Goal: Task Accomplishment & Management: Manage account settings

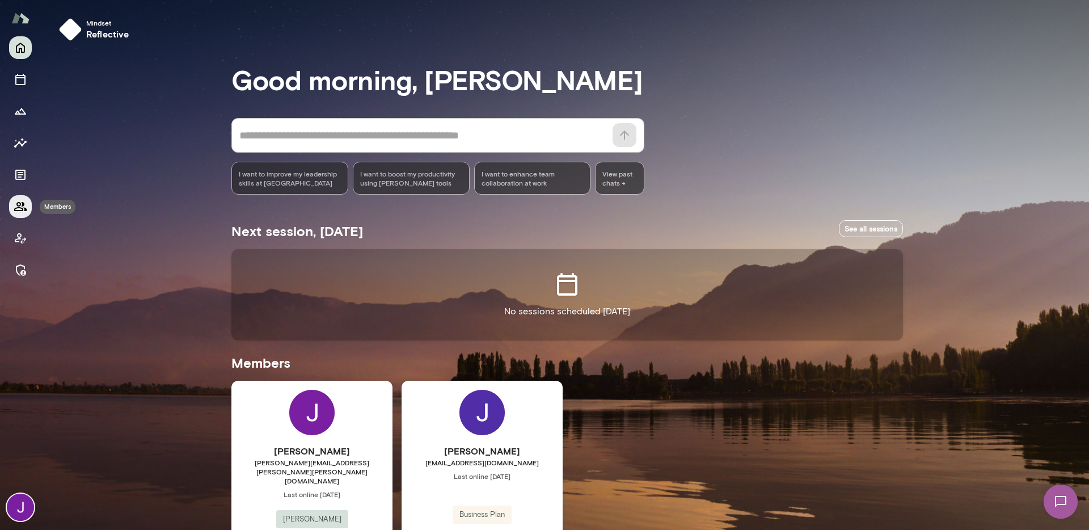
click at [21, 212] on icon "Members" at bounding box center [21, 207] width 14 height 14
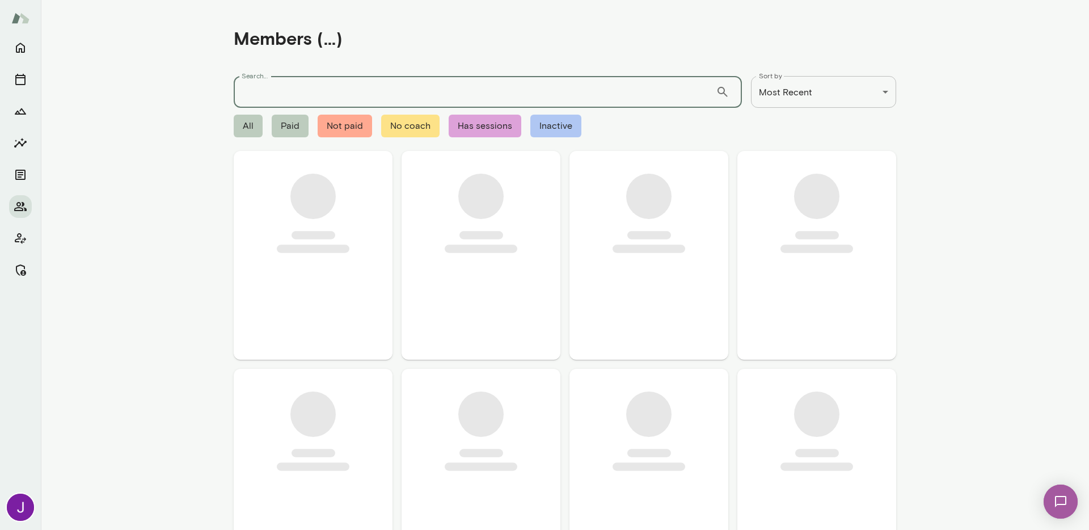
click at [419, 83] on input "Search..." at bounding box center [475, 92] width 482 height 32
paste input "**********"
type input "**********"
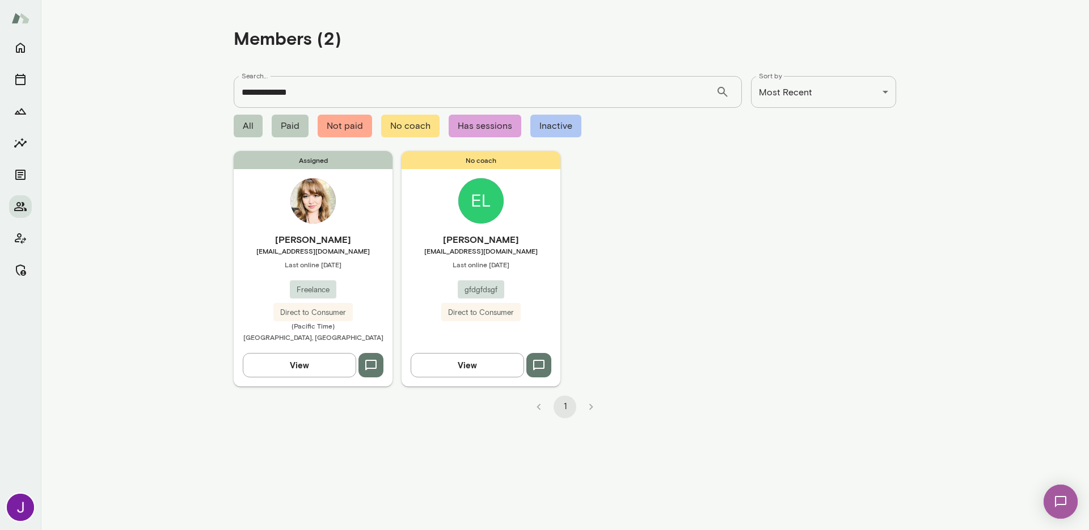
click at [470, 248] on span "elliestills@gmail.com" at bounding box center [480, 250] width 159 height 9
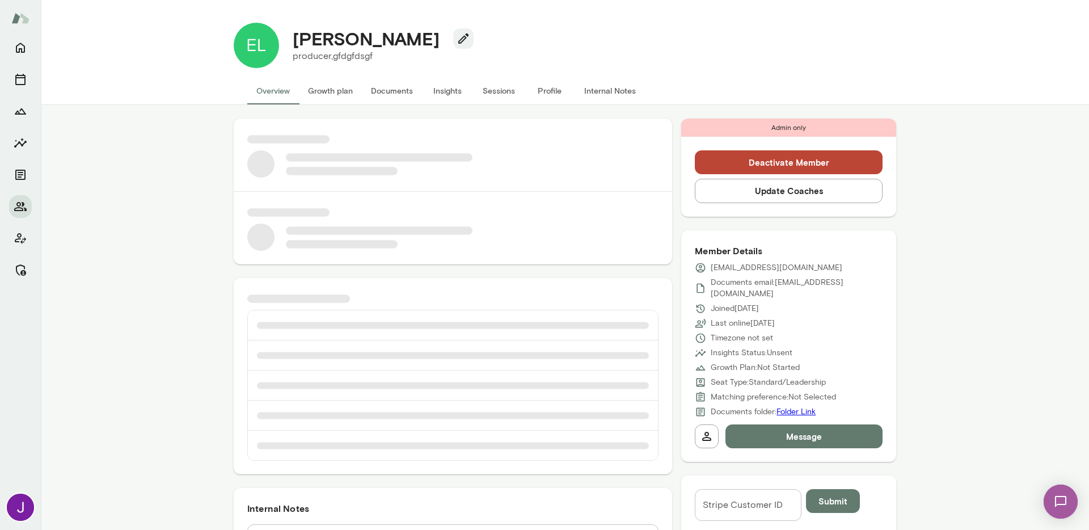
click at [819, 163] on button "Deactivate Member" at bounding box center [788, 162] width 188 height 24
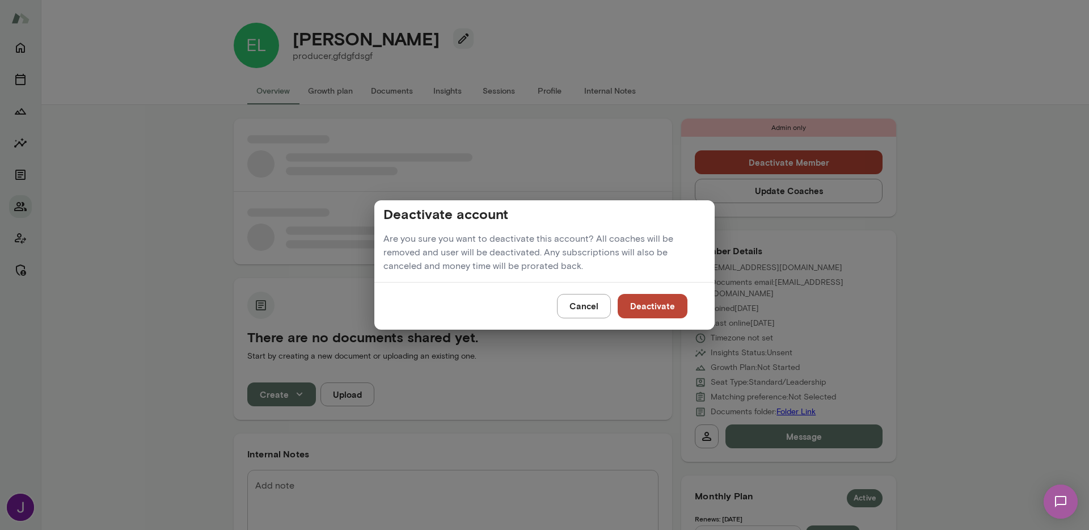
click at [645, 303] on button "Deactivate" at bounding box center [652, 306] width 70 height 24
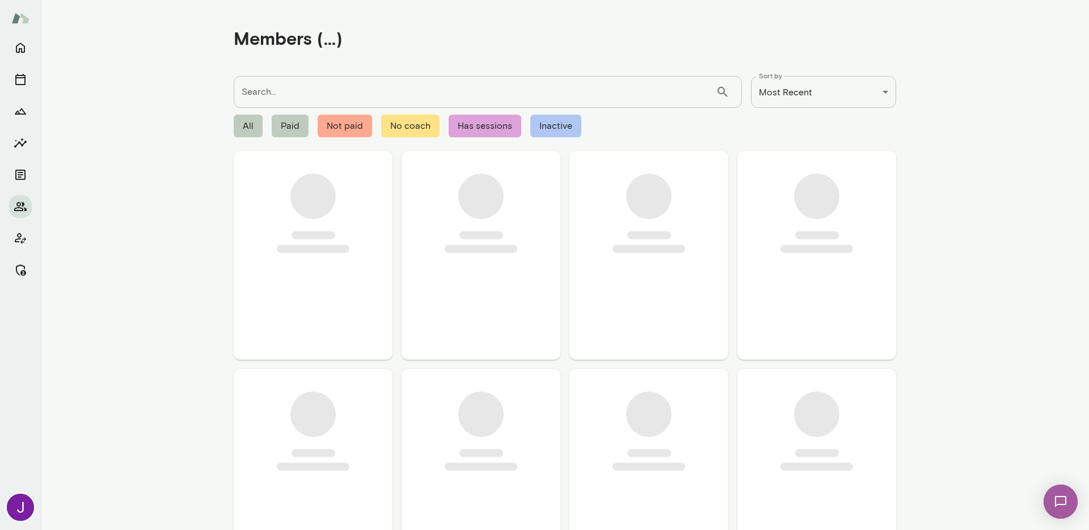
click at [262, 94] on input "Search..." at bounding box center [475, 92] width 482 height 32
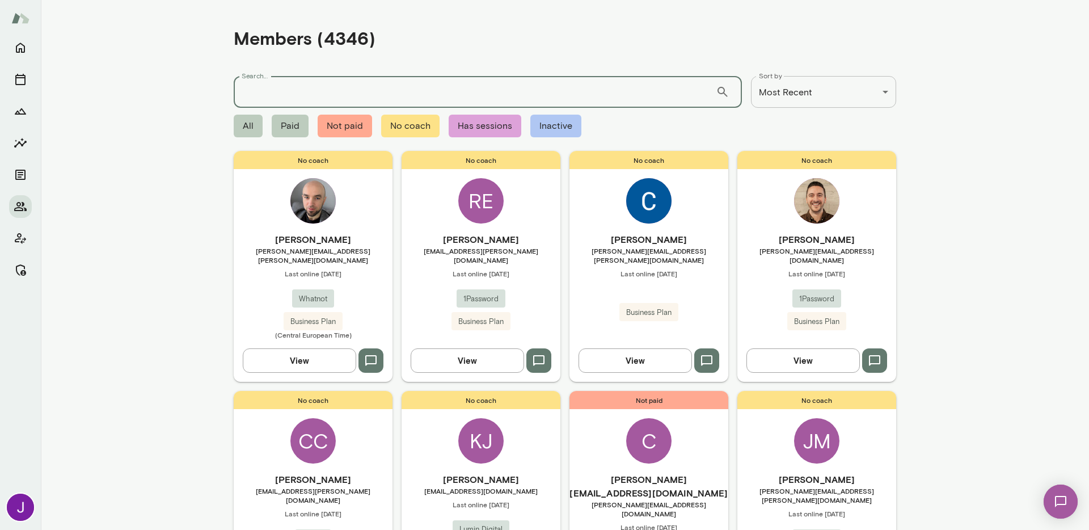
paste input "**********"
type input "**********"
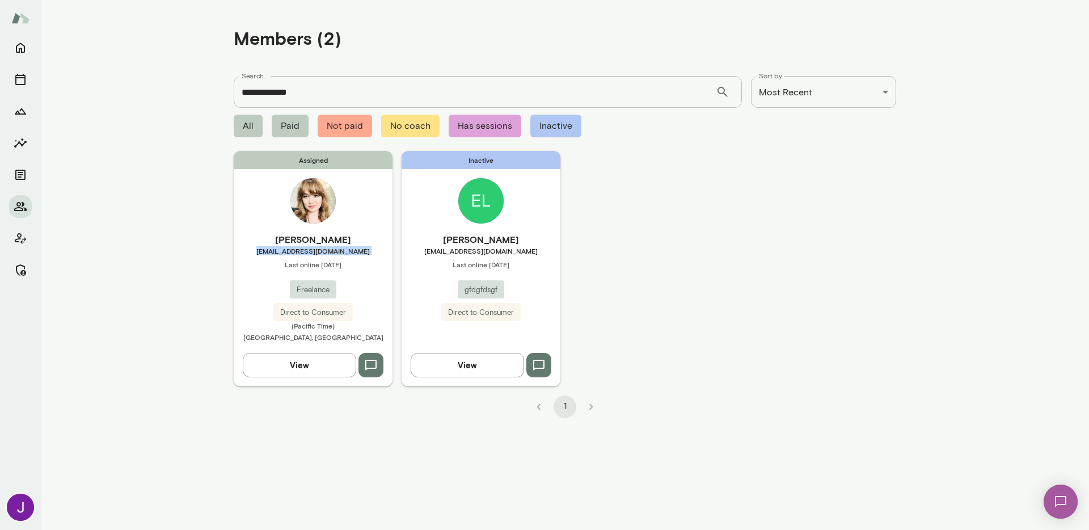
drag, startPoint x: 270, startPoint y: 251, endPoint x: 388, endPoint y: 257, distance: 118.1
click at [388, 257] on div "[PERSON_NAME] Stills [EMAIL_ADDRESS][DOMAIN_NAME] Last online [DATE] Freelance …" at bounding box center [313, 287] width 159 height 111
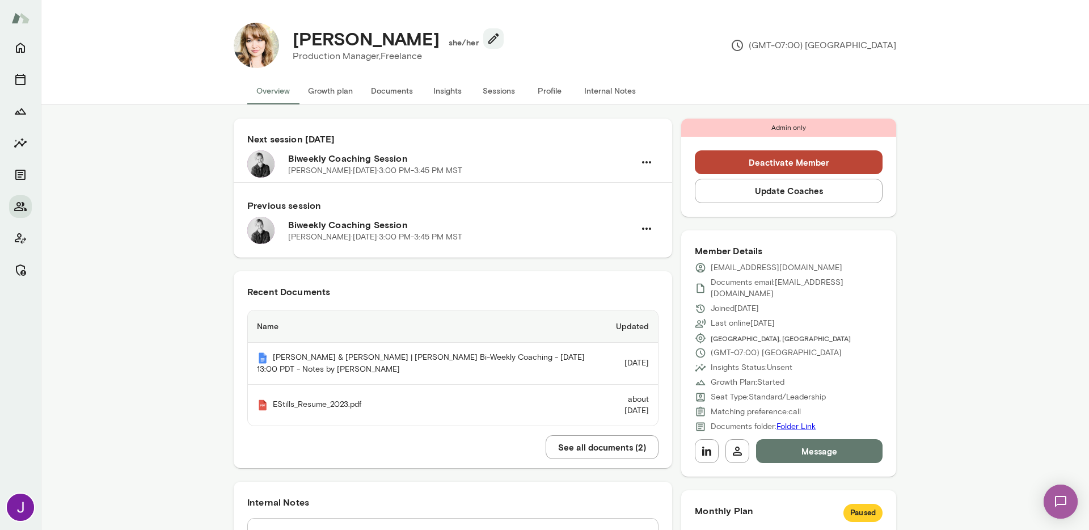
click at [750, 272] on p "[EMAIL_ADDRESS][DOMAIN_NAME]" at bounding box center [776, 267] width 132 height 11
copy div "[EMAIL_ADDRESS][DOMAIN_NAME]"
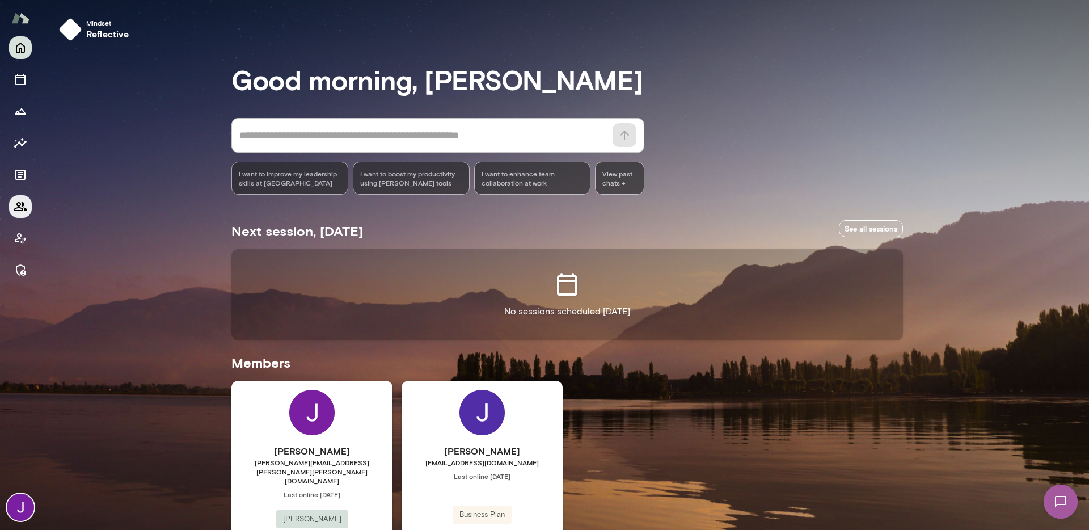
drag, startPoint x: 20, startPoint y: 206, endPoint x: 23, endPoint y: 200, distance: 6.9
click at [20, 206] on icon "Members" at bounding box center [21, 207] width 14 height 14
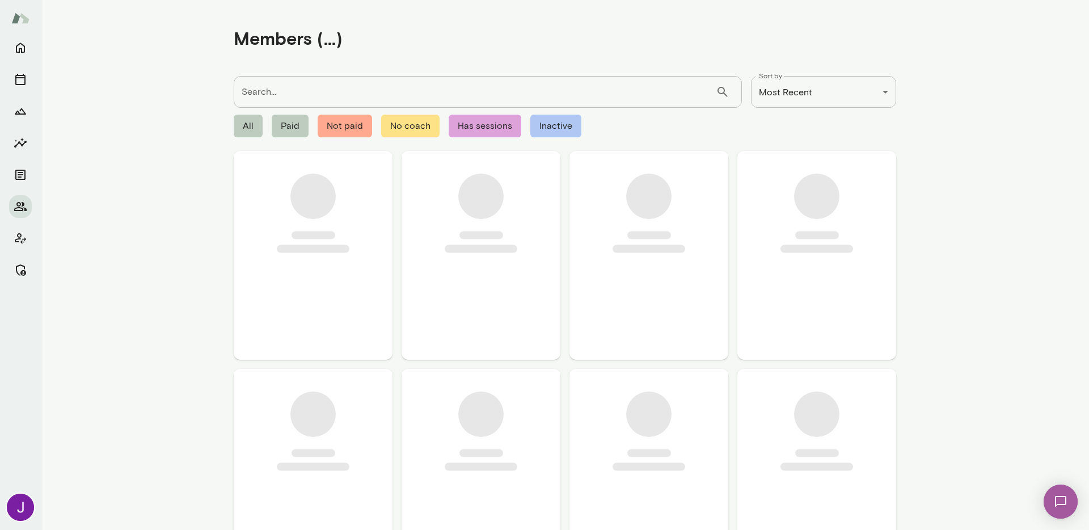
click at [367, 95] on input "Search..." at bounding box center [475, 92] width 482 height 32
paste input "**********"
type input "**********"
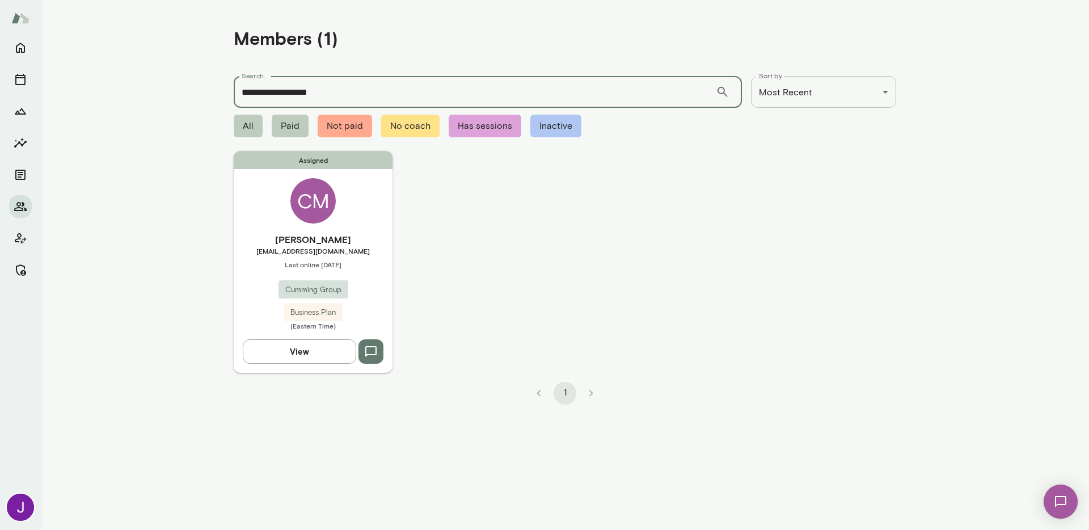
click at [360, 211] on div "Assigned CM Christine Mosholder cmosholder@cumming-group.com Last online Februa…" at bounding box center [313, 261] width 159 height 221
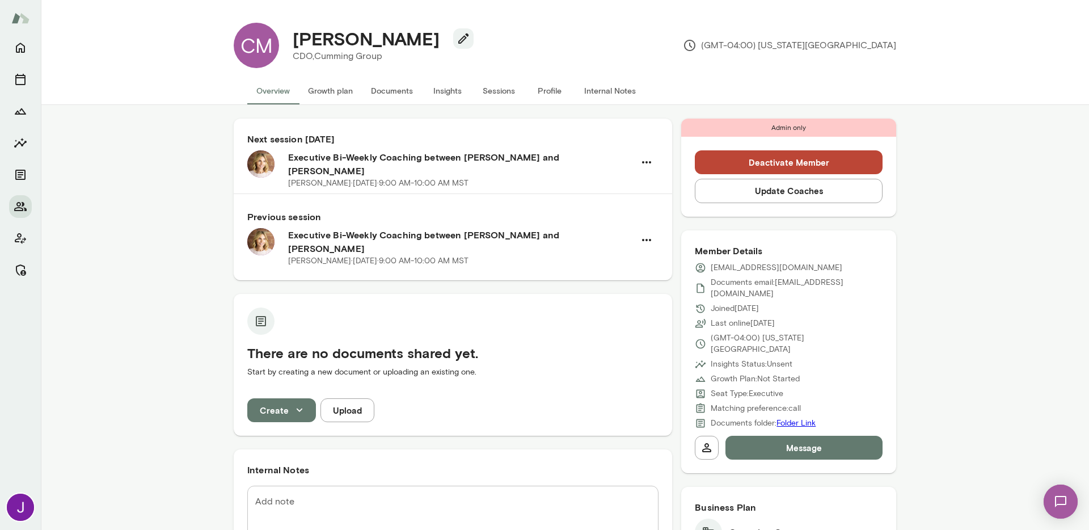
drag, startPoint x: 511, startPoint y: 86, endPoint x: 491, endPoint y: 97, distance: 22.9
click at [511, 86] on button "Sessions" at bounding box center [498, 90] width 51 height 27
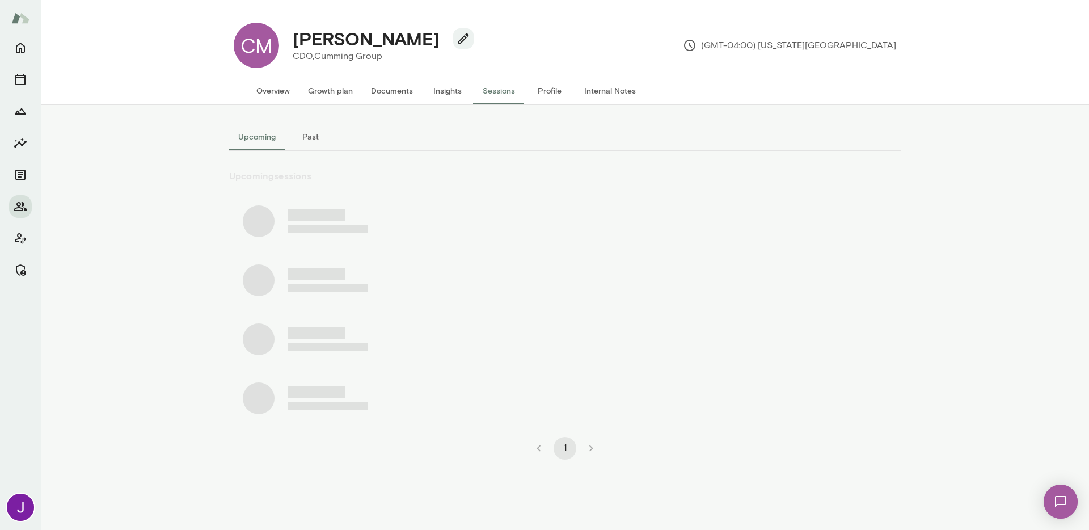
click at [306, 135] on button "Past" at bounding box center [310, 136] width 51 height 27
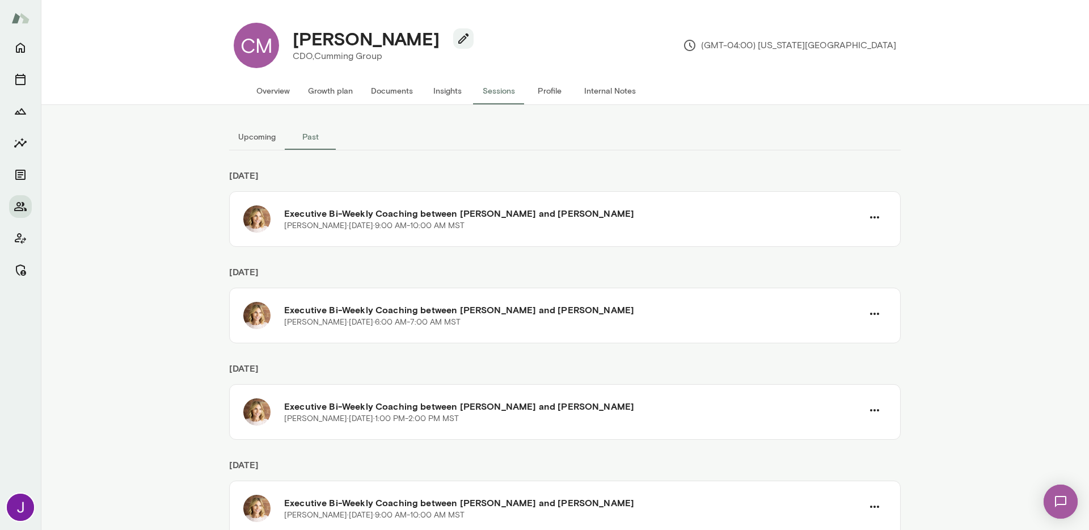
click at [261, 129] on button "Upcoming" at bounding box center [257, 136] width 56 height 27
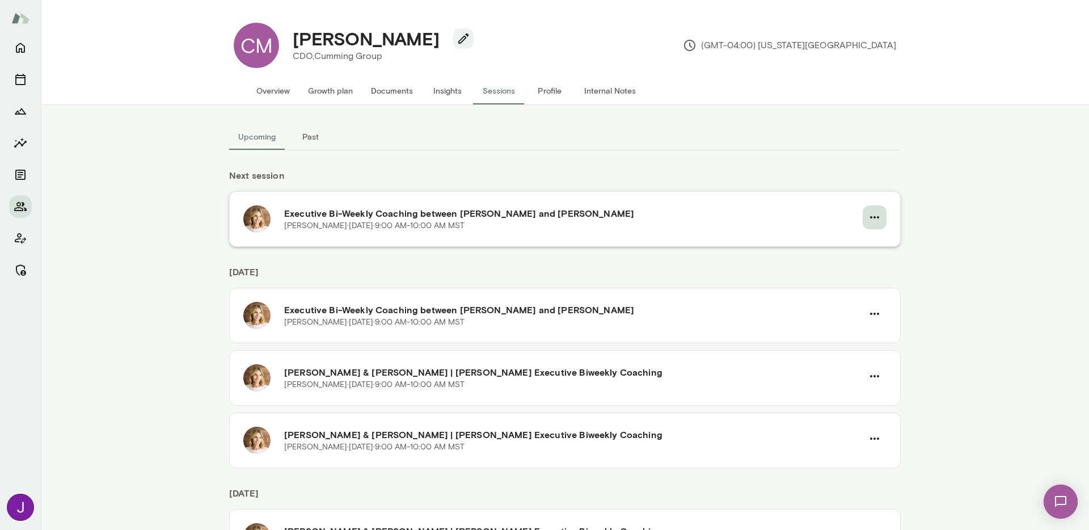
click at [862, 211] on button "button" at bounding box center [874, 217] width 24 height 24
click at [831, 266] on span "Cancel" at bounding box center [849, 264] width 49 height 14
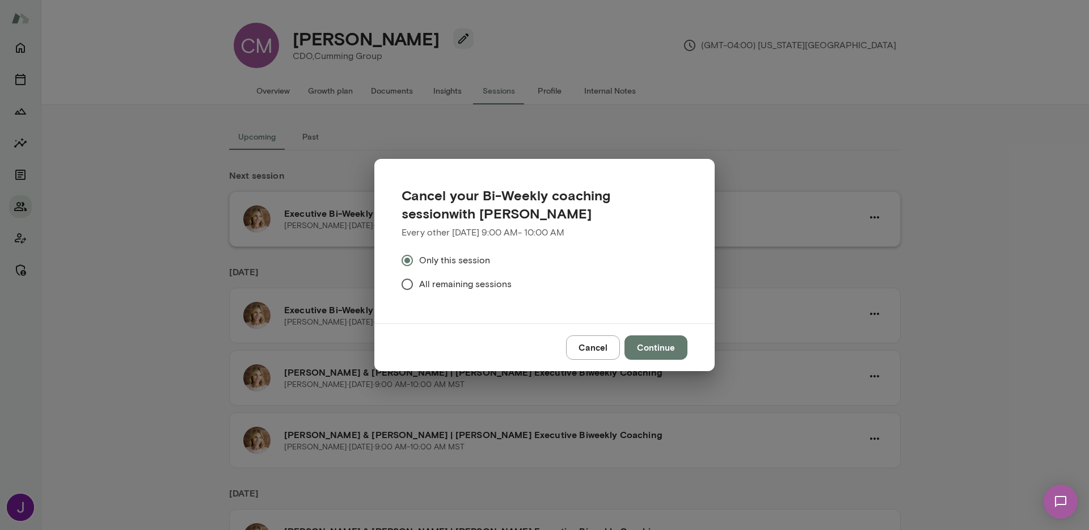
click at [589, 357] on button "Cancel" at bounding box center [593, 347] width 54 height 24
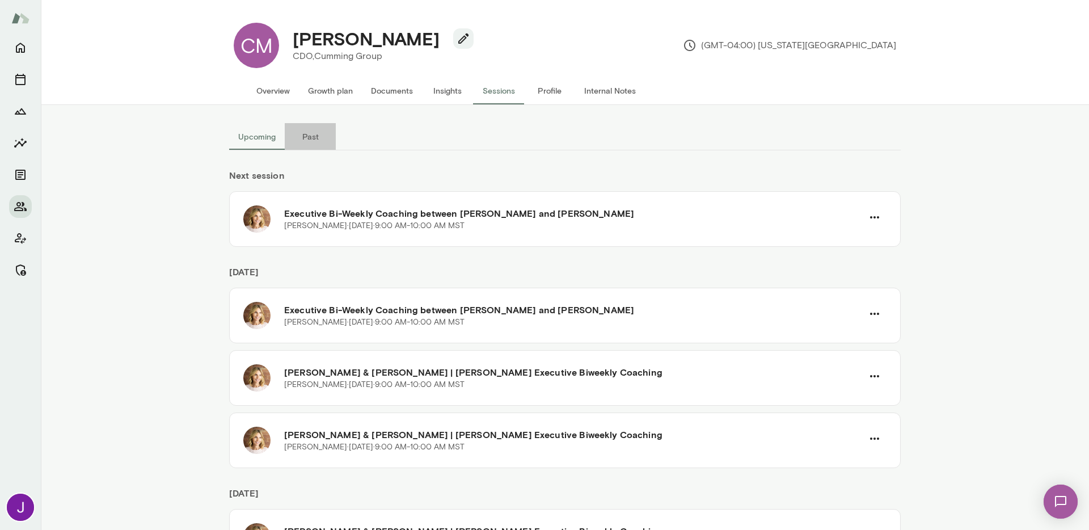
click at [301, 141] on button "Past" at bounding box center [310, 136] width 51 height 27
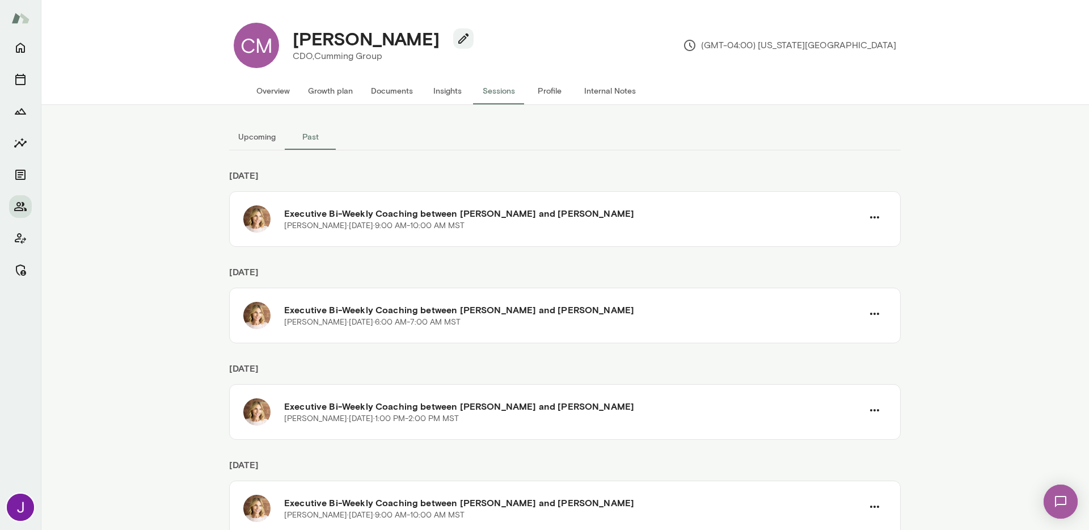
click at [247, 145] on button "Upcoming" at bounding box center [257, 136] width 56 height 27
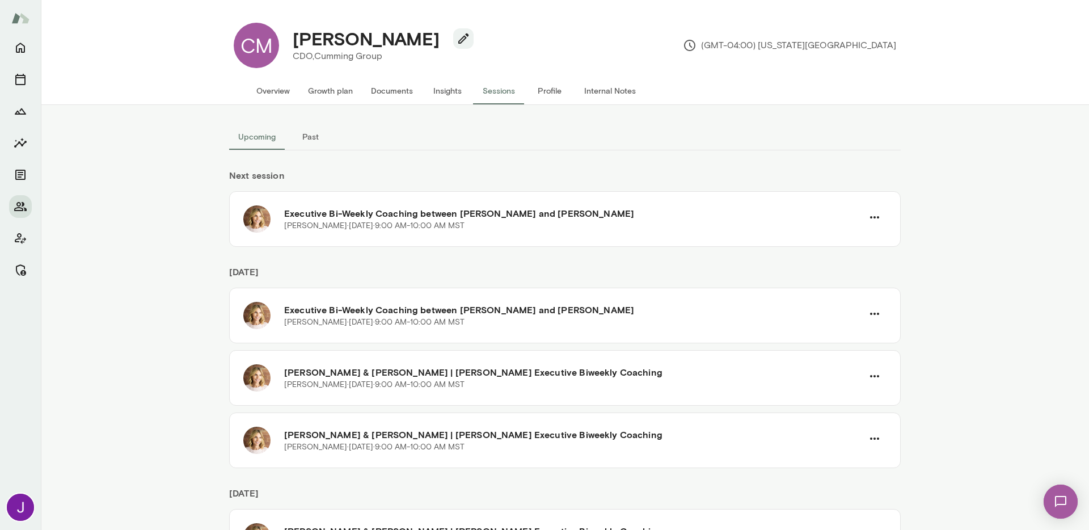
click at [340, 36] on h4 "[PERSON_NAME]" at bounding box center [366, 39] width 147 height 22
copy h4 "Christine"
click at [264, 100] on button "Overview" at bounding box center [273, 90] width 52 height 27
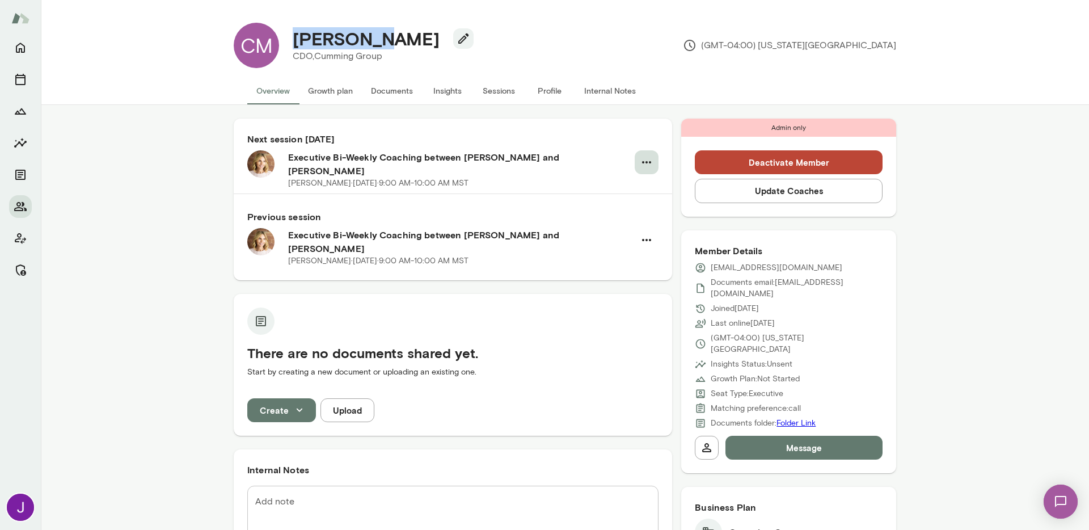
click at [642, 164] on icon "button" at bounding box center [647, 162] width 14 height 14
click at [587, 211] on span "Cancel" at bounding box center [615, 209] width 108 height 14
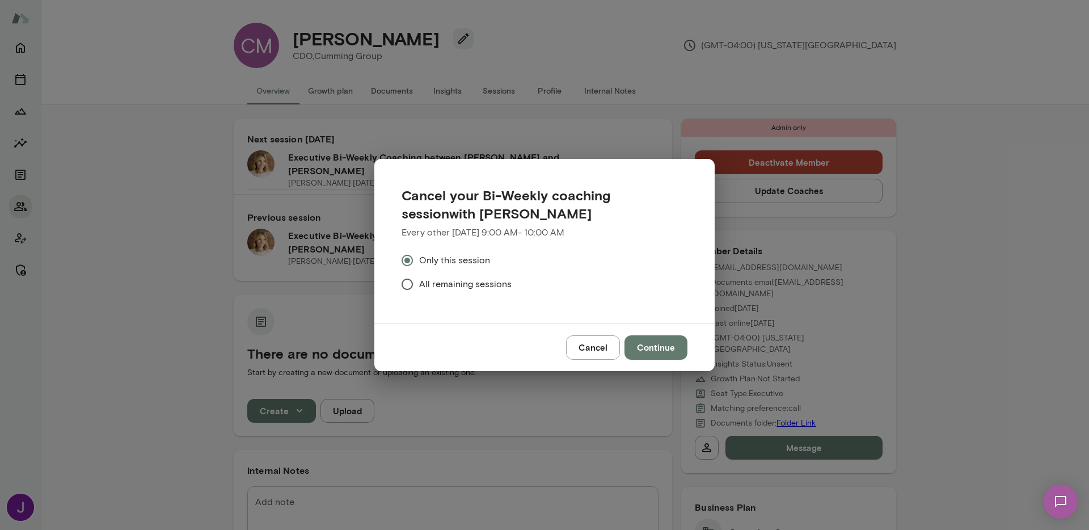
click at [458, 284] on span "All remaining sessions" at bounding box center [465, 284] width 92 height 14
click at [659, 354] on button "Continue" at bounding box center [655, 347] width 63 height 24
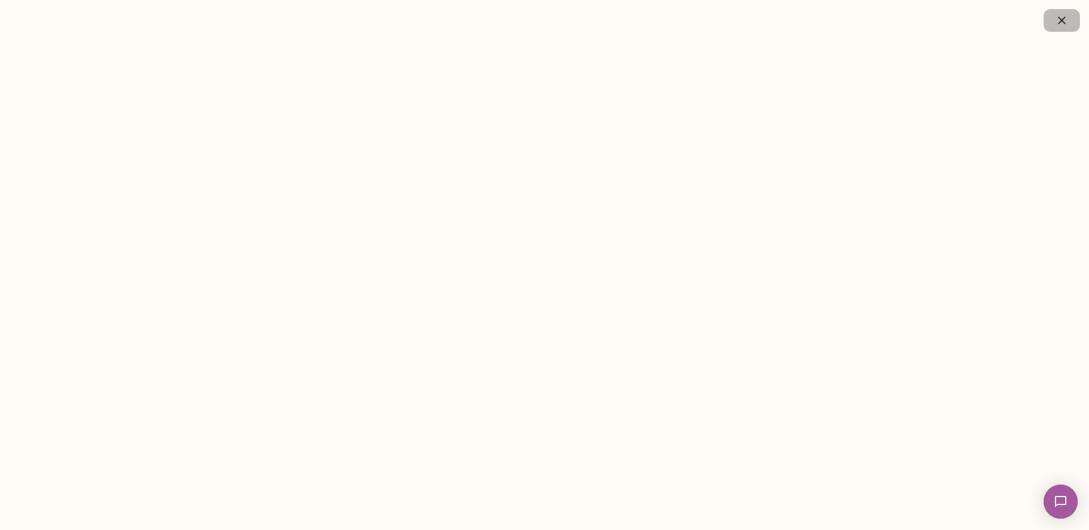
click at [1061, 15] on icon "button" at bounding box center [1062, 21] width 14 height 14
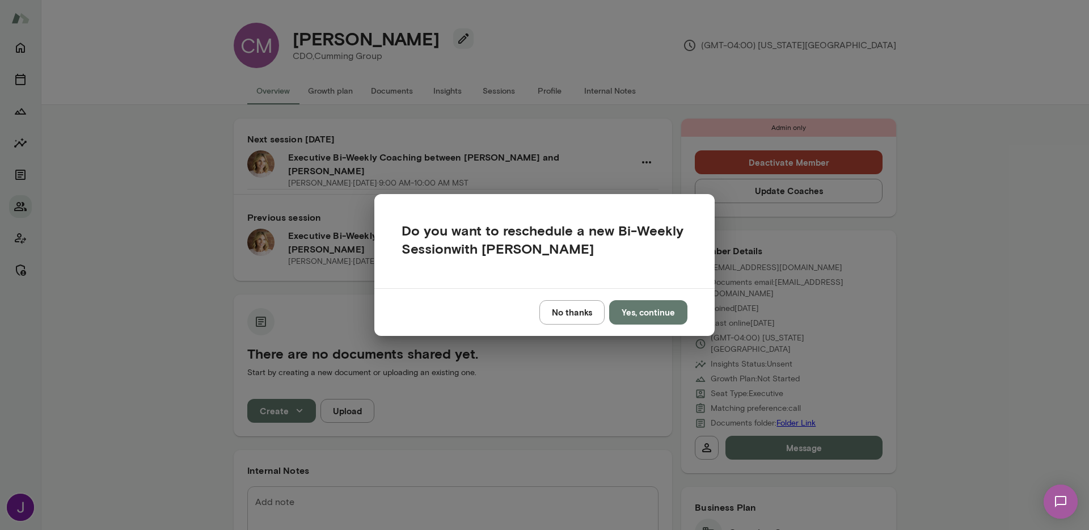
drag, startPoint x: 592, startPoint y: 313, endPoint x: 594, endPoint y: 306, distance: 7.7
click at [592, 312] on button "No thanks" at bounding box center [571, 312] width 65 height 24
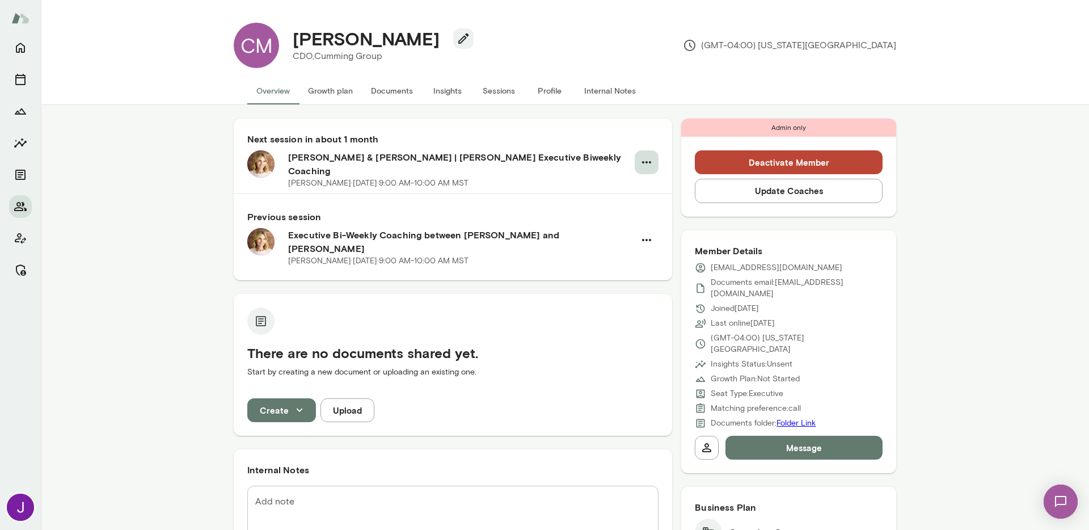
click at [649, 160] on button "button" at bounding box center [646, 162] width 24 height 24
click at [609, 204] on span "Cancel" at bounding box center [615, 209] width 108 height 14
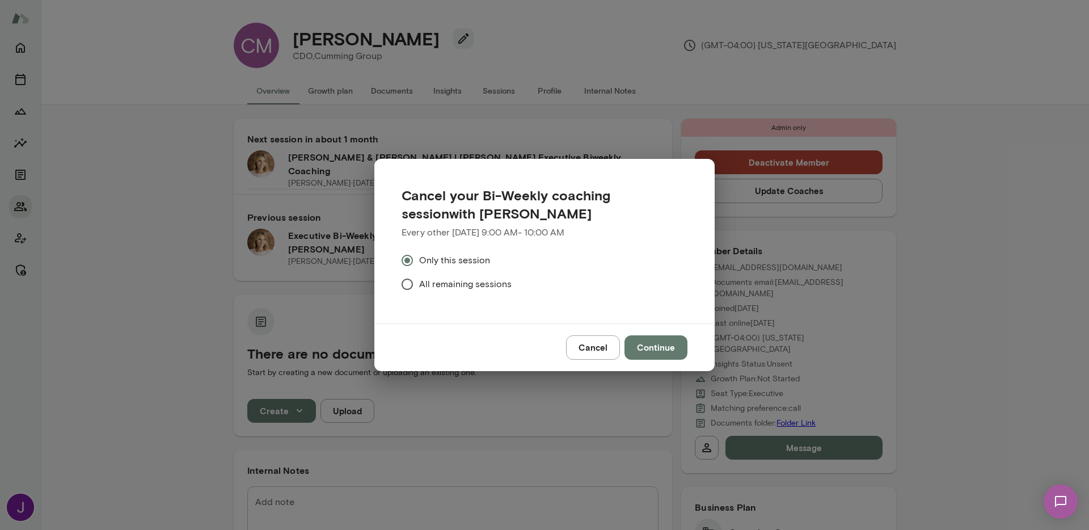
drag, startPoint x: 426, startPoint y: 285, endPoint x: 459, endPoint y: 289, distance: 33.7
click at [426, 285] on span "All remaining sessions" at bounding box center [465, 284] width 92 height 14
click at [640, 346] on button "Continue" at bounding box center [655, 347] width 63 height 24
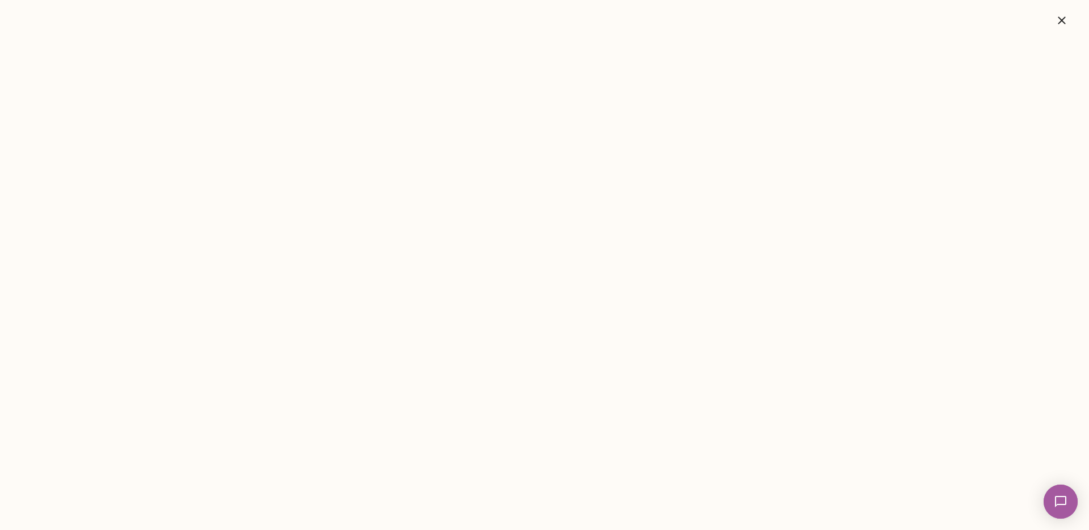
click at [1057, 24] on icon "button" at bounding box center [1062, 21] width 14 height 14
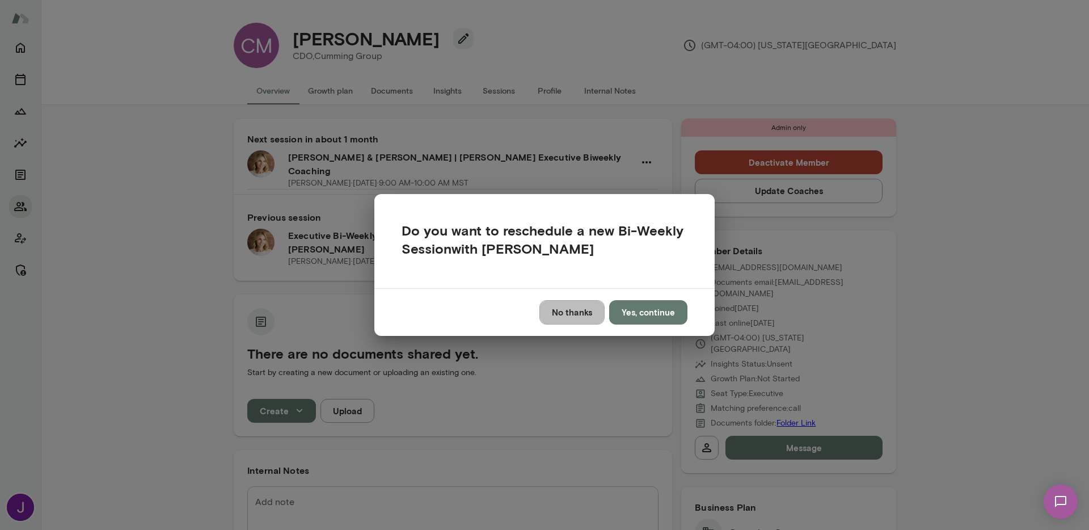
click at [567, 310] on button "No thanks" at bounding box center [571, 312] width 65 height 24
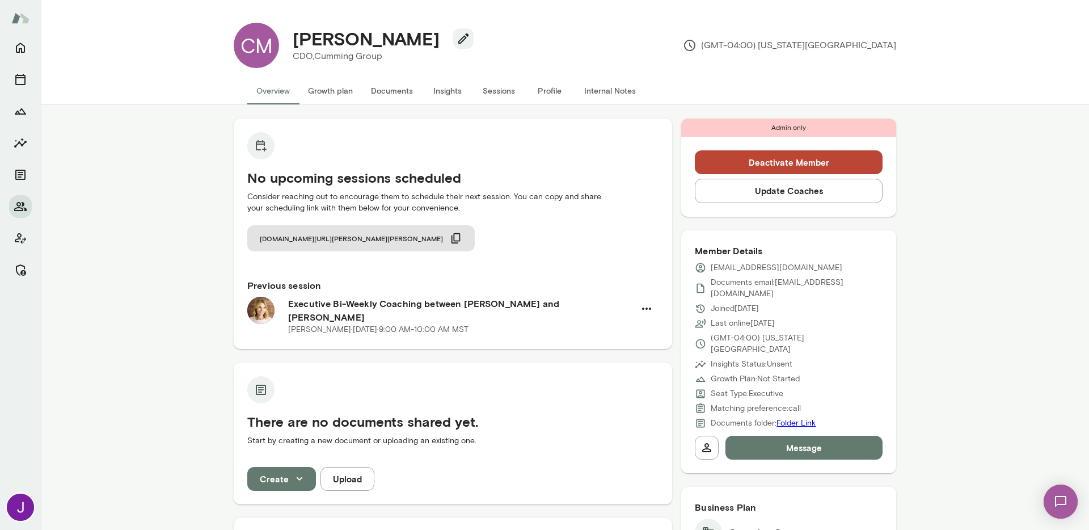
click at [511, 91] on button "Sessions" at bounding box center [498, 90] width 51 height 27
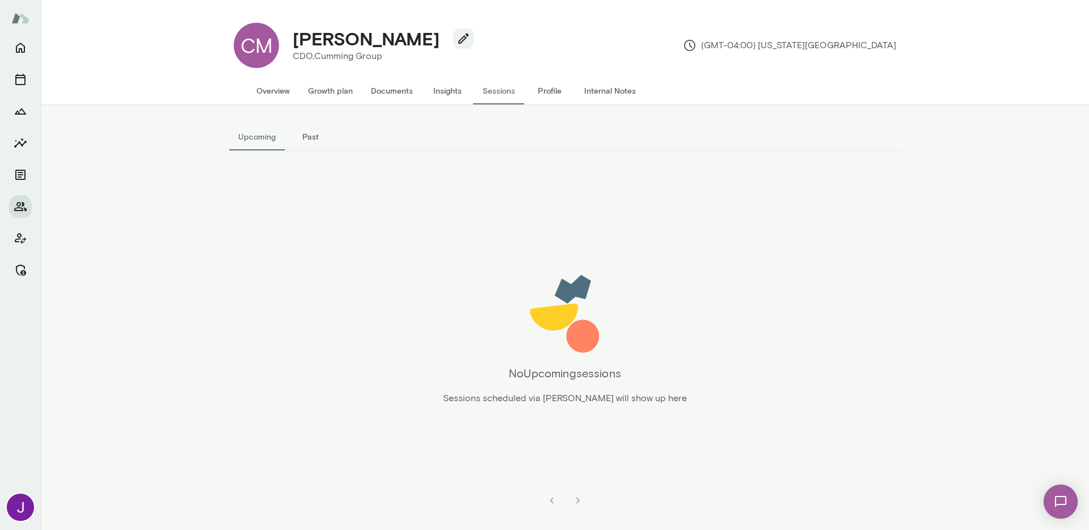
click at [267, 93] on button "Overview" at bounding box center [273, 90] width 52 height 27
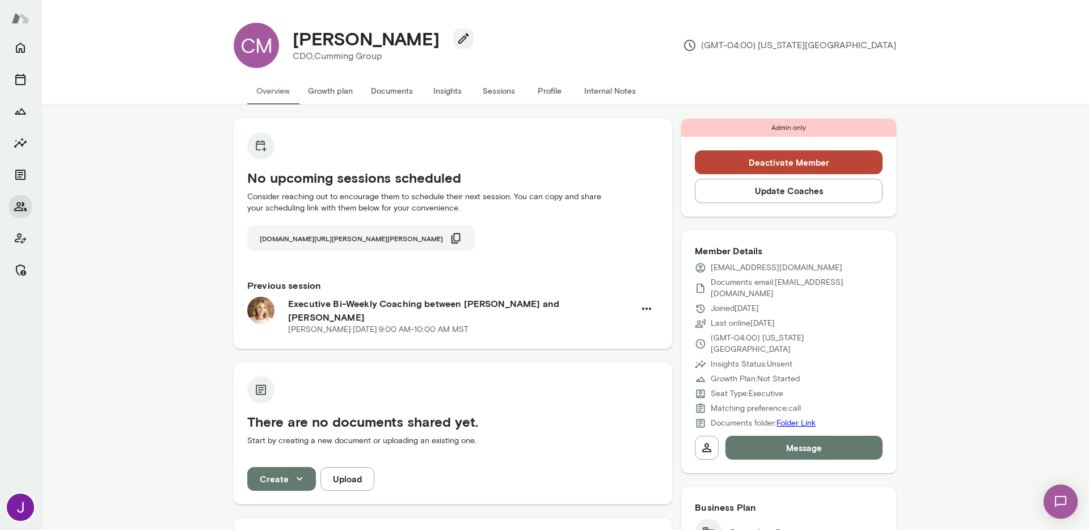
click at [342, 242] on span "cal.mento.co/jennifer-berton" at bounding box center [351, 238] width 183 height 9
click at [493, 88] on button "Sessions" at bounding box center [498, 90] width 51 height 27
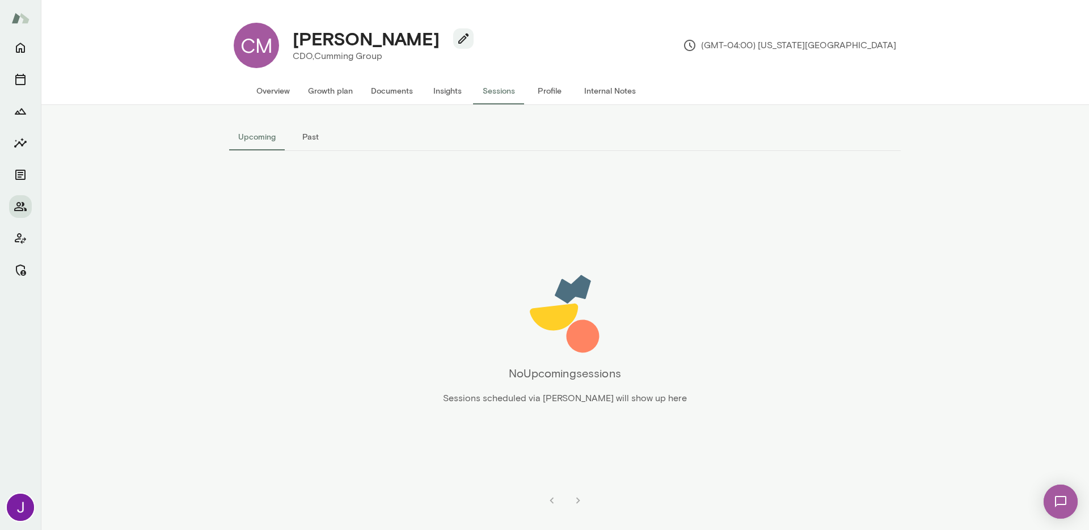
click at [298, 137] on button "Past" at bounding box center [310, 136] width 51 height 27
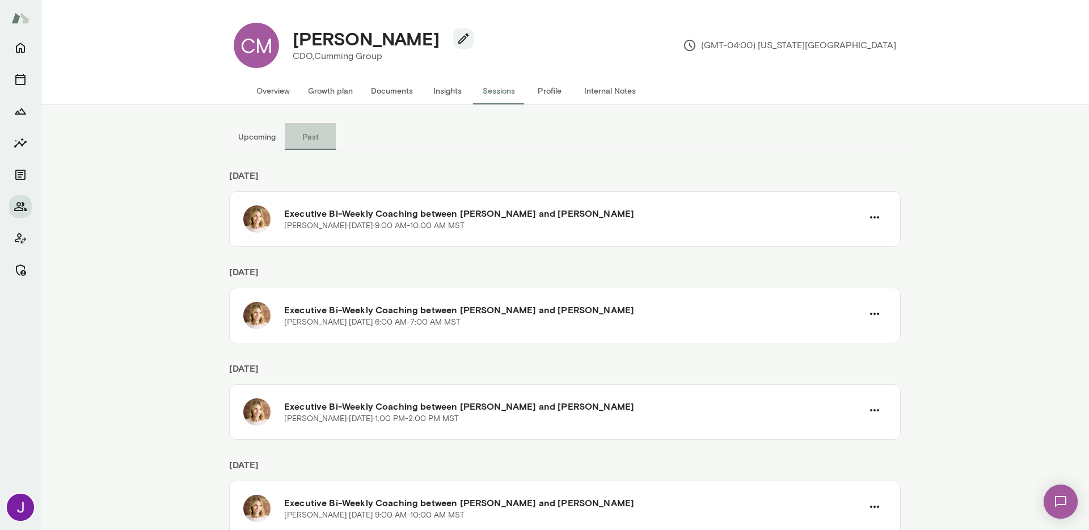
click at [285, 141] on button "Past" at bounding box center [310, 136] width 51 height 27
click at [266, 142] on button "Upcoming" at bounding box center [257, 136] width 56 height 27
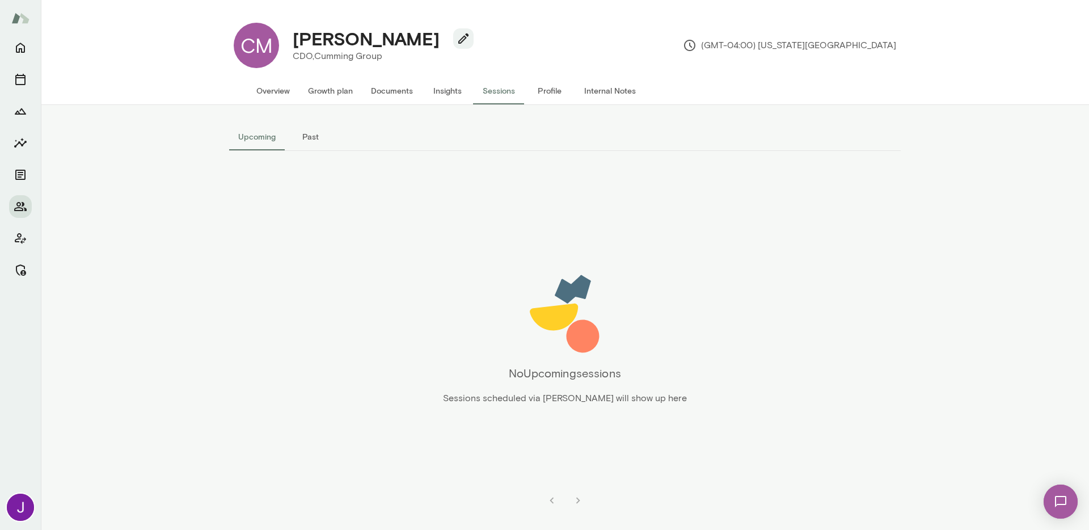
click at [384, 38] on h4 "Christine Mosholder" at bounding box center [366, 39] width 147 height 22
copy div "Christine Mosholder"
click at [285, 90] on button "Overview" at bounding box center [273, 90] width 52 height 27
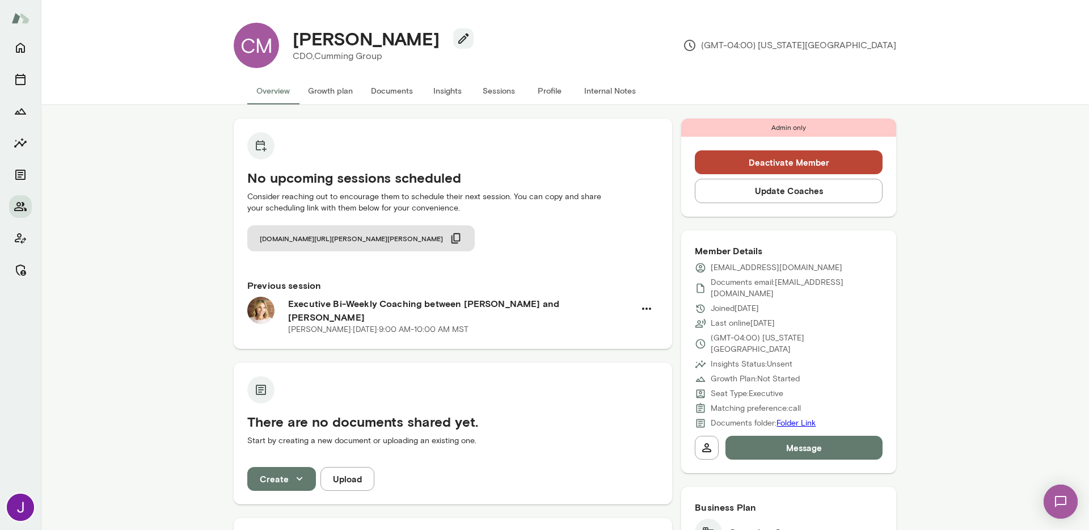
click at [755, 268] on p "cmosholder@cumming-group.com" at bounding box center [776, 267] width 132 height 11
copy div "cmosholder@cumming-group.com"
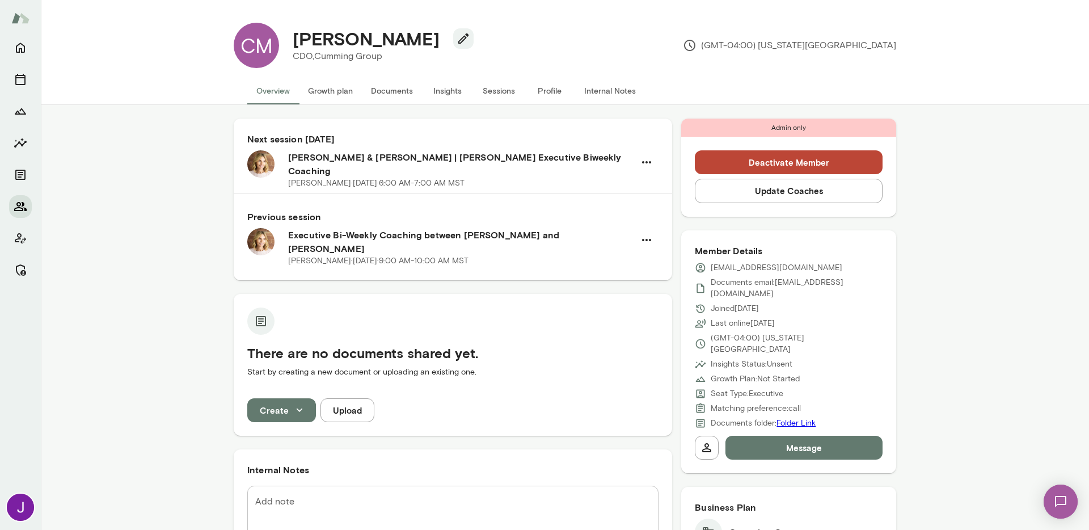
click at [16, 212] on icon "Members" at bounding box center [21, 207] width 14 height 14
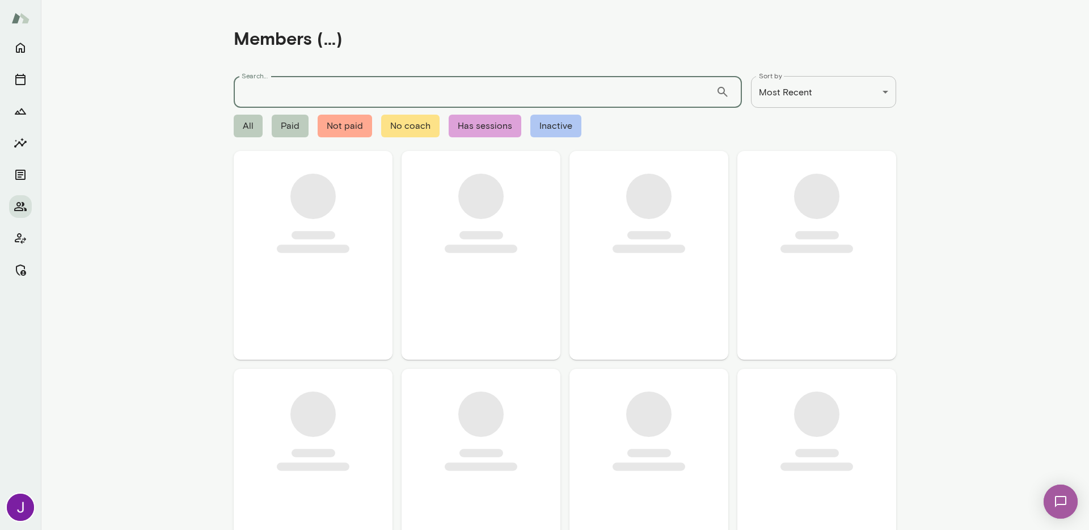
click at [279, 96] on input "Search..." at bounding box center [475, 92] width 482 height 32
paste input "**********"
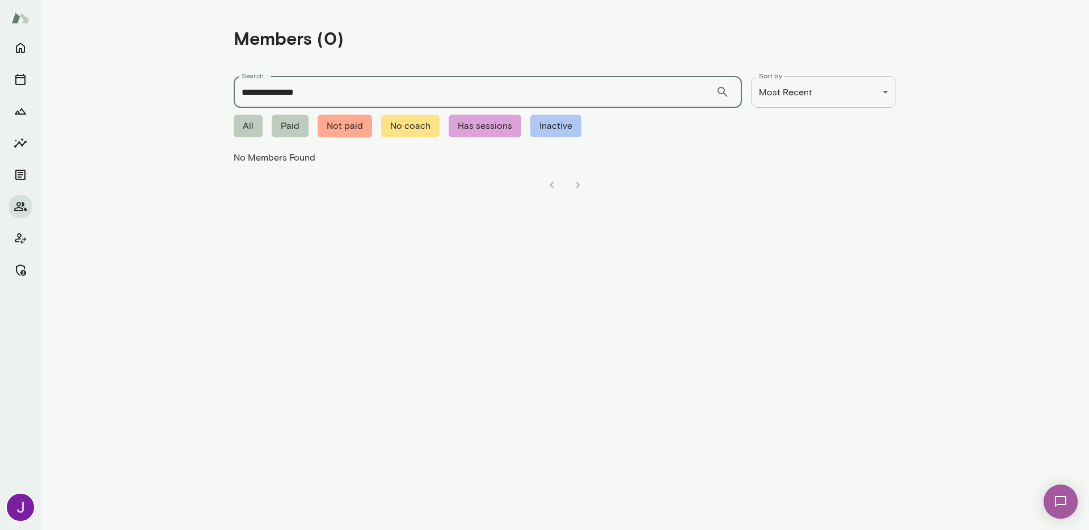
click at [328, 92] on input "**********" at bounding box center [475, 92] width 482 height 32
click at [297, 96] on input "**********" at bounding box center [475, 92] width 482 height 32
type input "*****"
click at [16, 204] on icon "Members" at bounding box center [20, 206] width 12 height 9
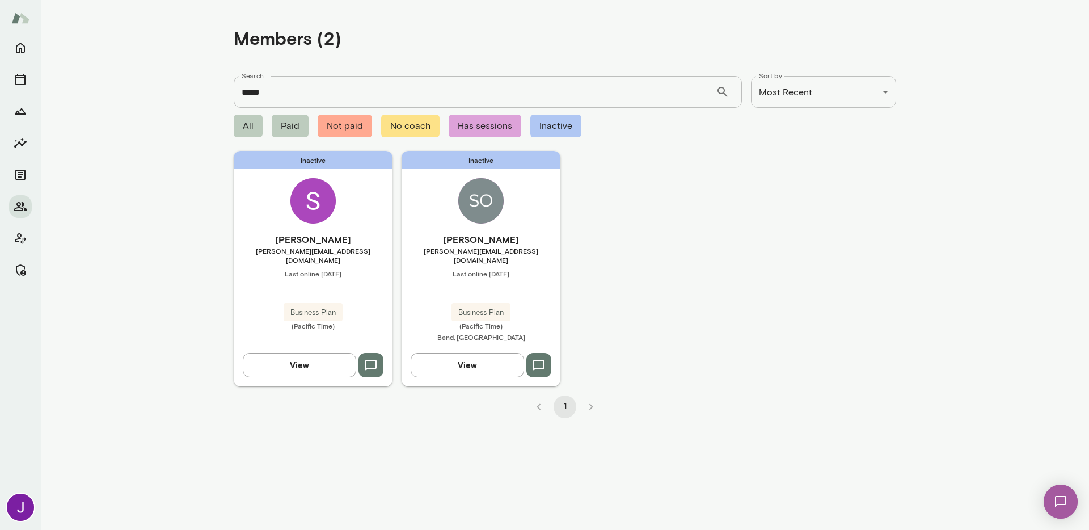
click at [515, 273] on div "Sonya Hutchinson sonya@teamshares.com Last online October 10 Business Plan (Pac…" at bounding box center [480, 287] width 159 height 111
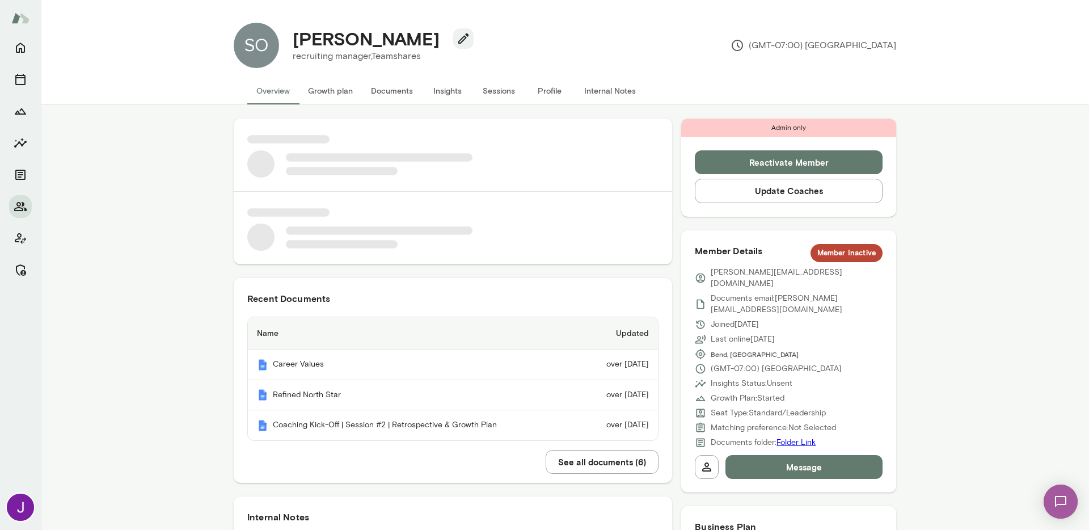
click at [760, 159] on button "Reactivate Member" at bounding box center [788, 162] width 188 height 24
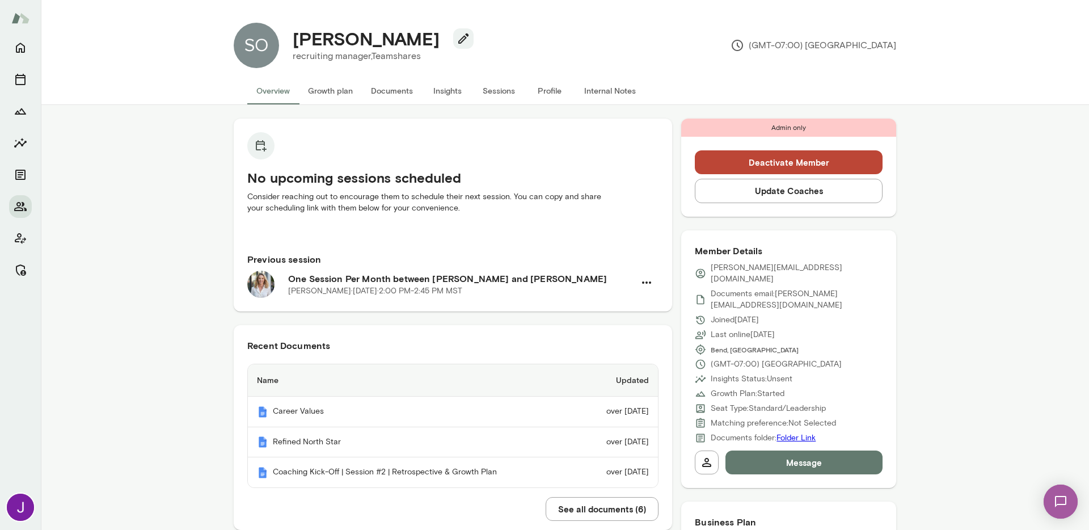
click at [756, 269] on p "[PERSON_NAME][EMAIL_ADDRESS][DOMAIN_NAME]" at bounding box center [796, 273] width 172 height 23
click at [756, 269] on p "sonya@teamshares.com" at bounding box center [796, 273] width 172 height 23
copy div "sonya@teamshares.com"
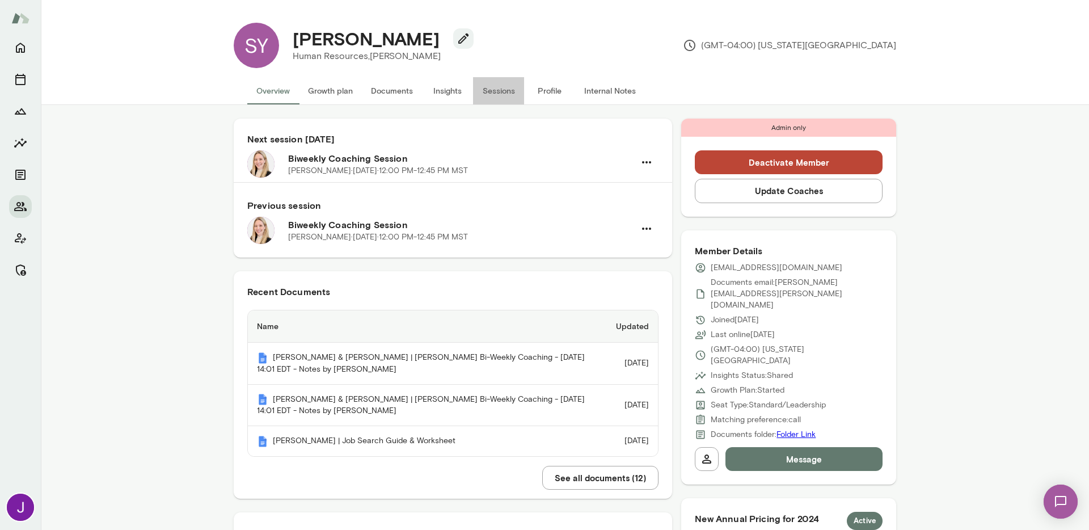
click at [502, 90] on button "Sessions" at bounding box center [498, 90] width 51 height 27
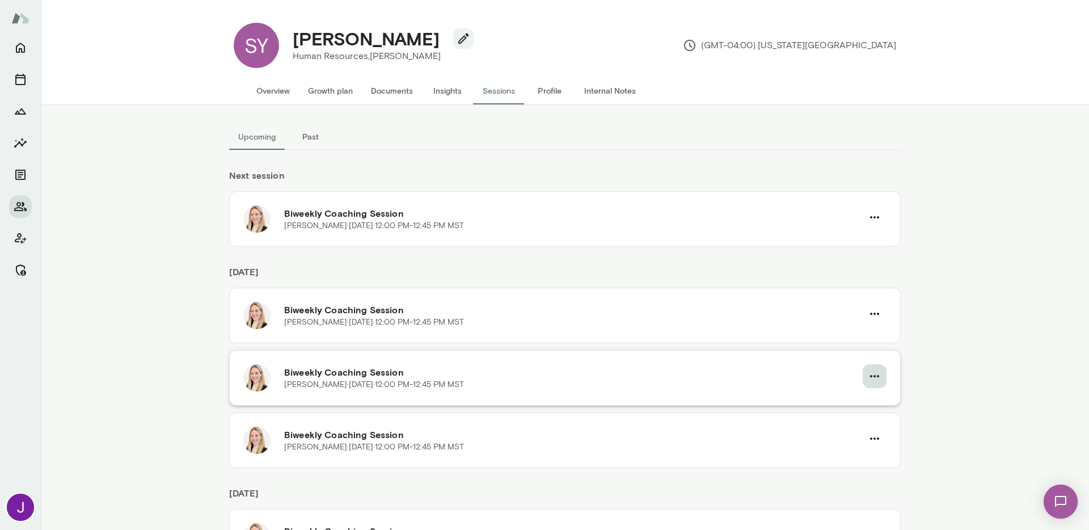
click at [880, 380] on button "button" at bounding box center [874, 376] width 24 height 24
click at [827, 428] on span "Cancel" at bounding box center [840, 423] width 108 height 14
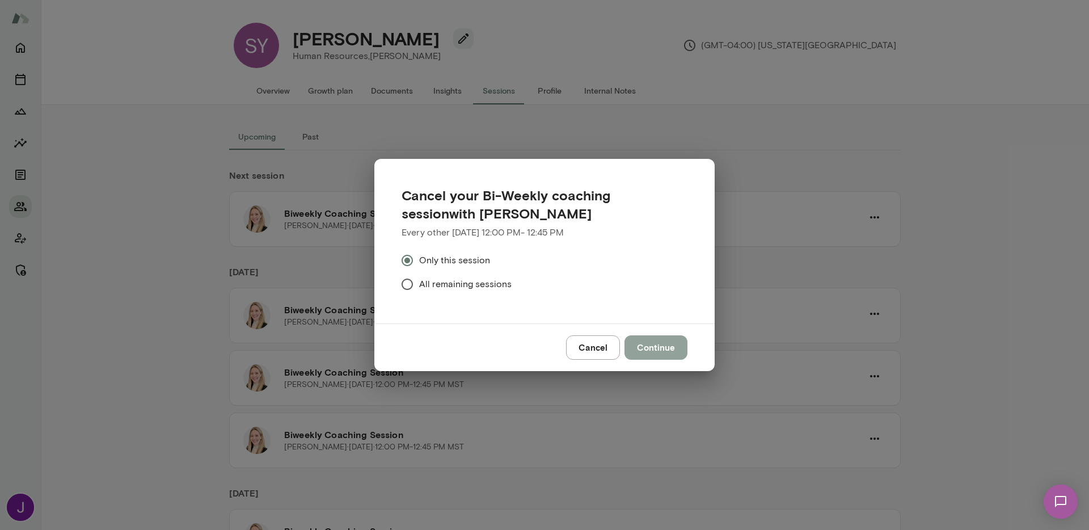
click at [685, 350] on button "Continue" at bounding box center [655, 347] width 63 height 24
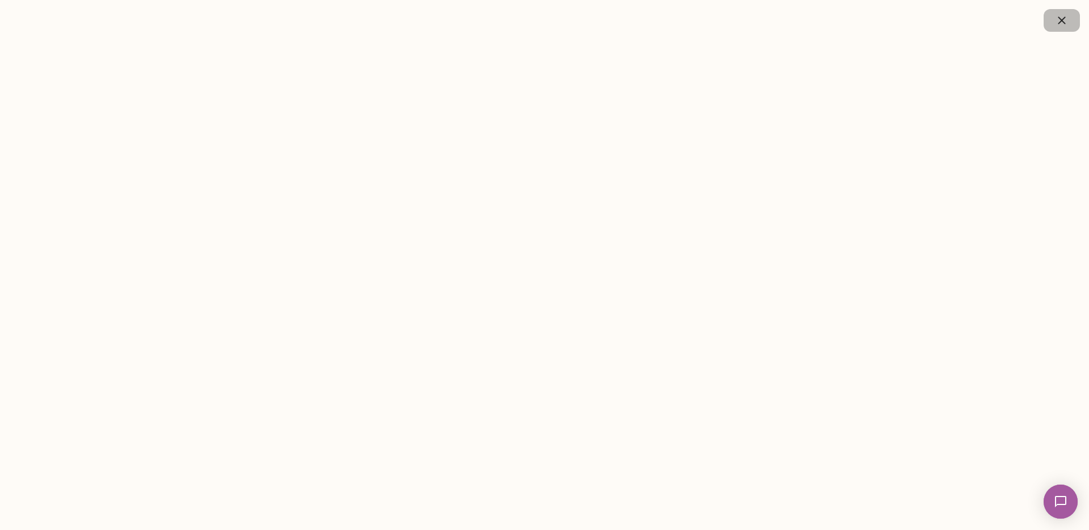
click at [1058, 22] on icon "button" at bounding box center [1062, 21] width 14 height 14
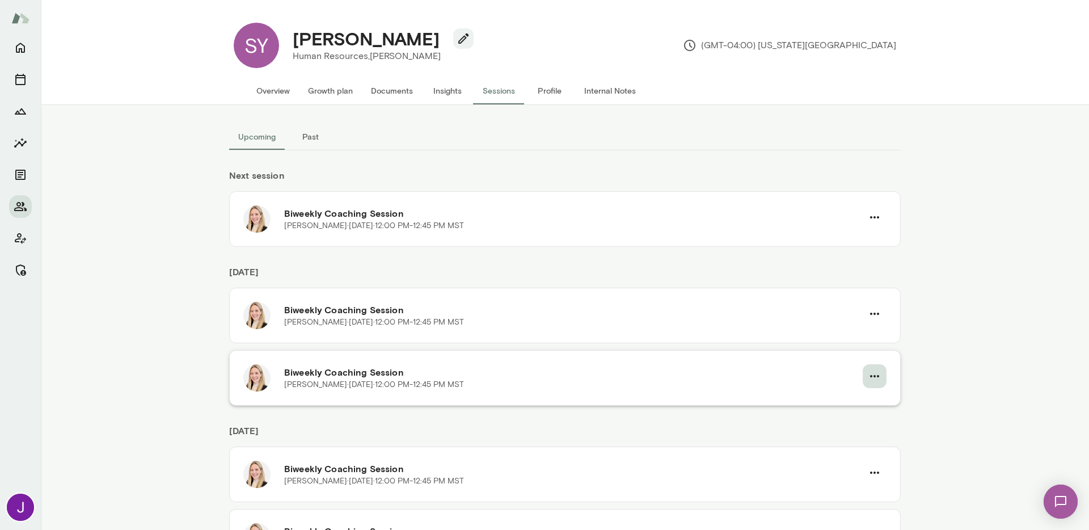
click at [867, 371] on icon "button" at bounding box center [874, 376] width 14 height 14
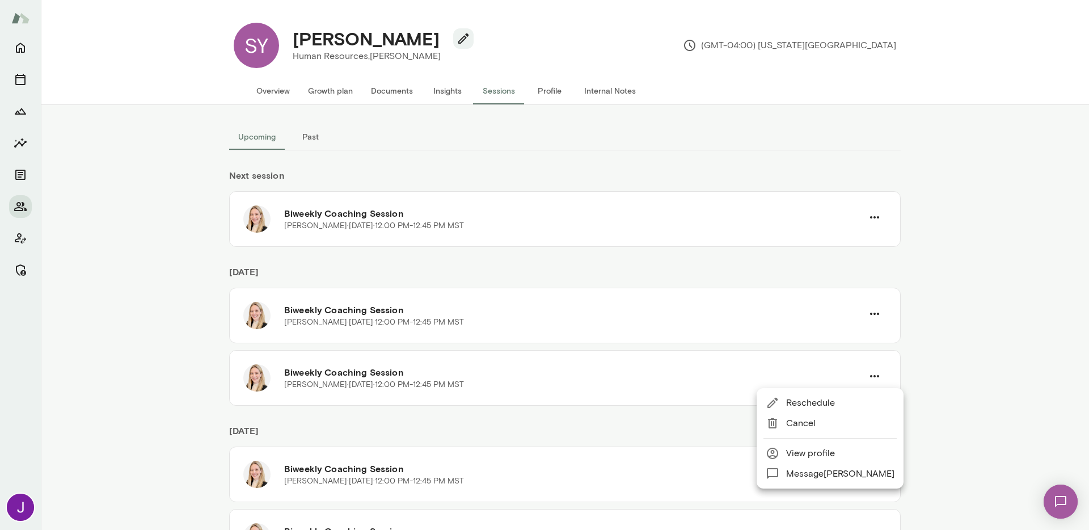
click at [836, 426] on span "Cancel" at bounding box center [840, 423] width 108 height 14
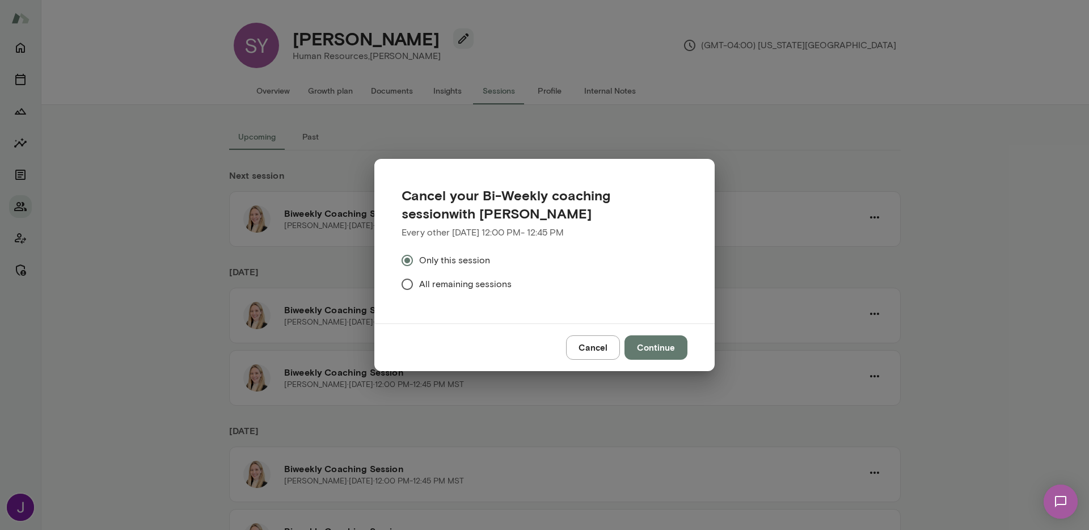
click at [667, 342] on button "Continue" at bounding box center [655, 347] width 63 height 24
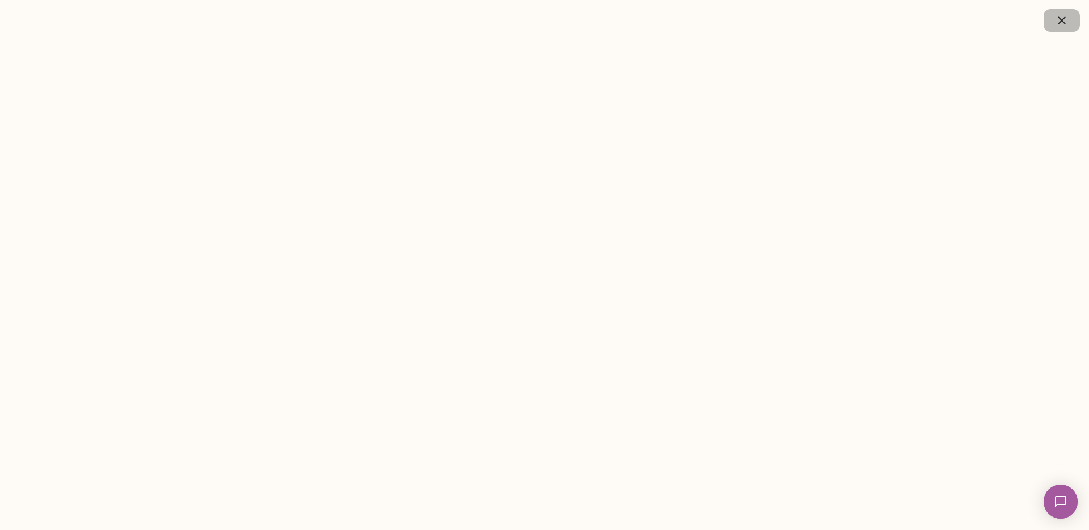
click at [1058, 20] on icon "button" at bounding box center [1062, 21] width 14 height 14
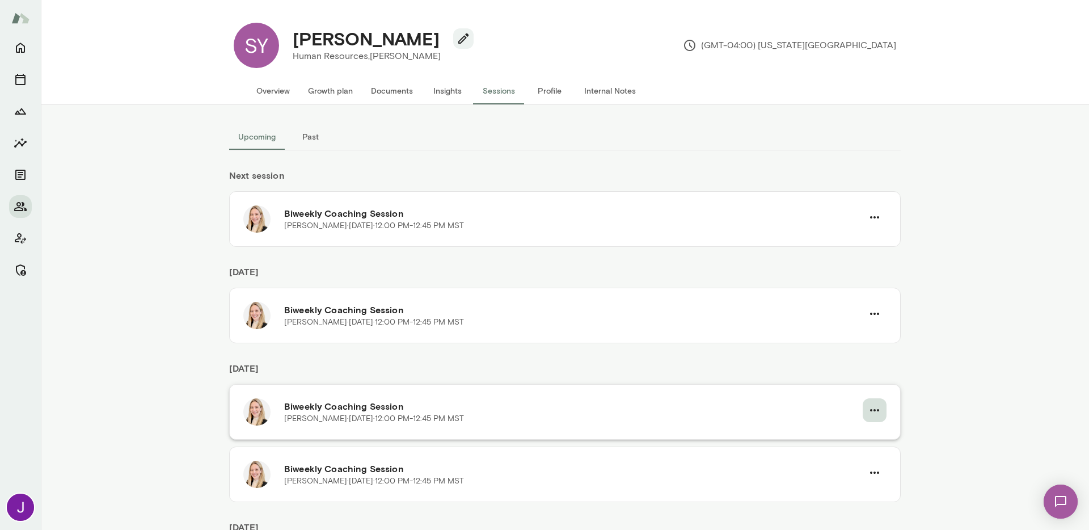
click at [879, 405] on button "button" at bounding box center [874, 410] width 24 height 24
click at [810, 455] on span "Cancel" at bounding box center [840, 455] width 108 height 14
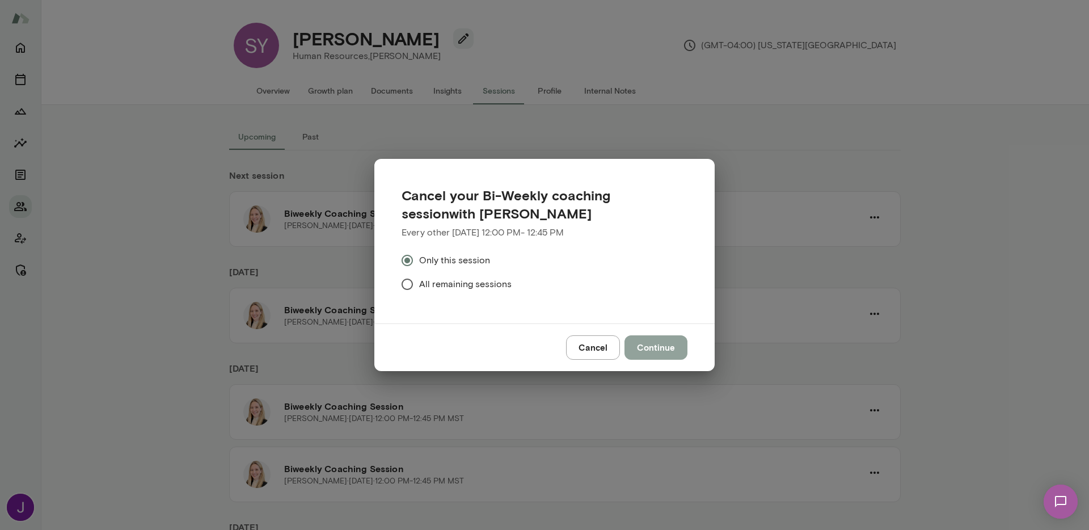
click at [634, 346] on button "Continue" at bounding box center [655, 347] width 63 height 24
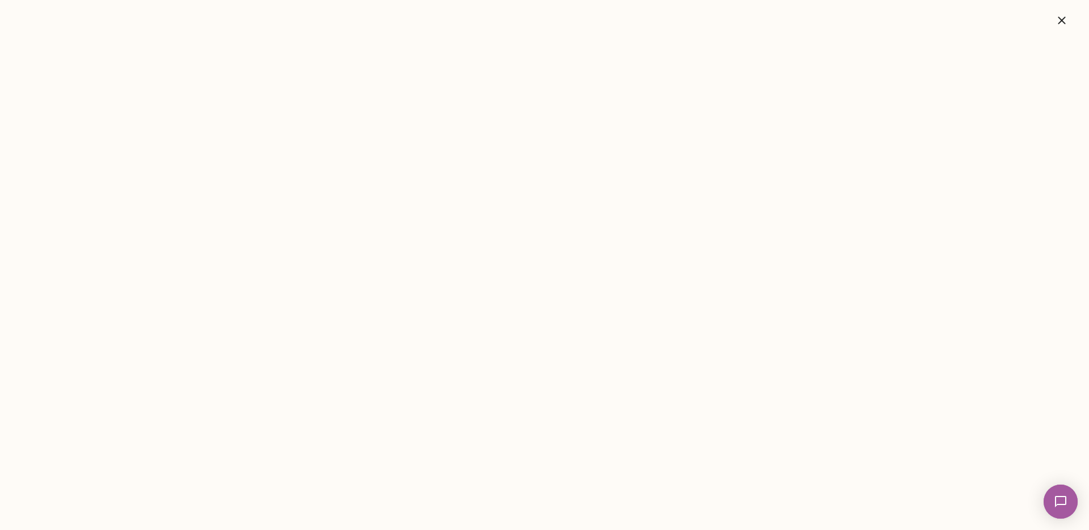
click at [1067, 27] on button "button" at bounding box center [1061, 20] width 36 height 23
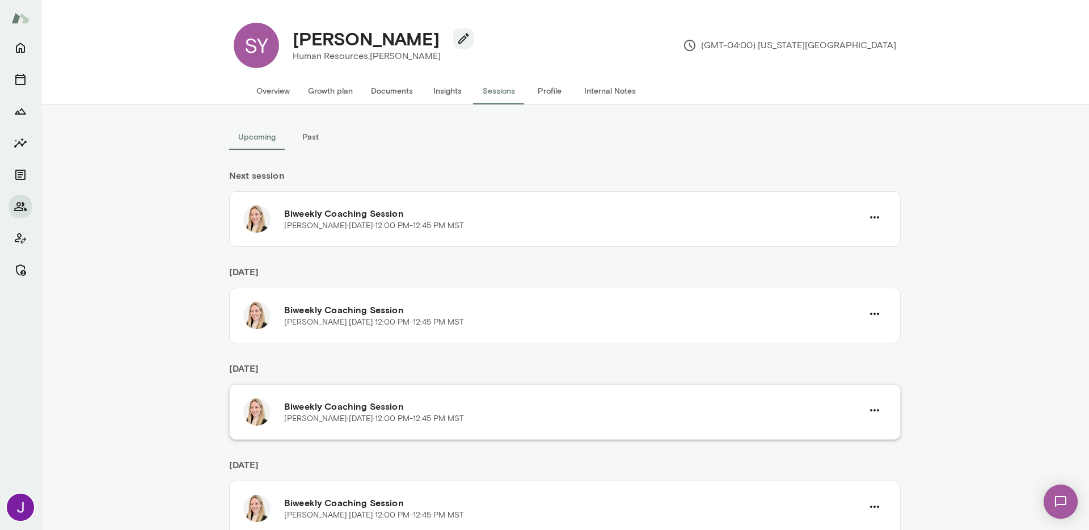
click at [882, 408] on div "Biweekly Coaching Session Anna Syrkis · Wed, Nov 26 · 12:00 PM-12:45 PM MST" at bounding box center [564, 412] width 671 height 56
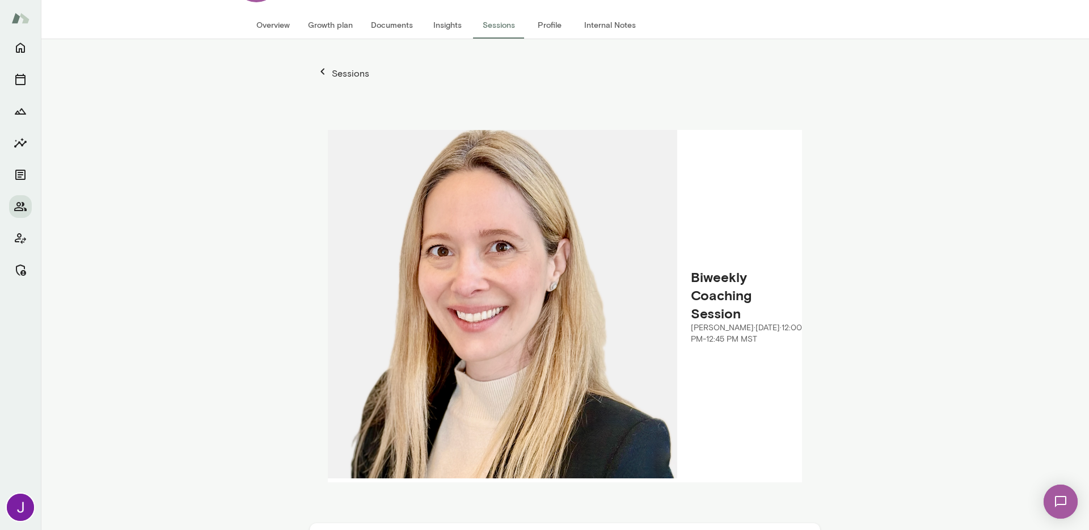
scroll to position [105, 0]
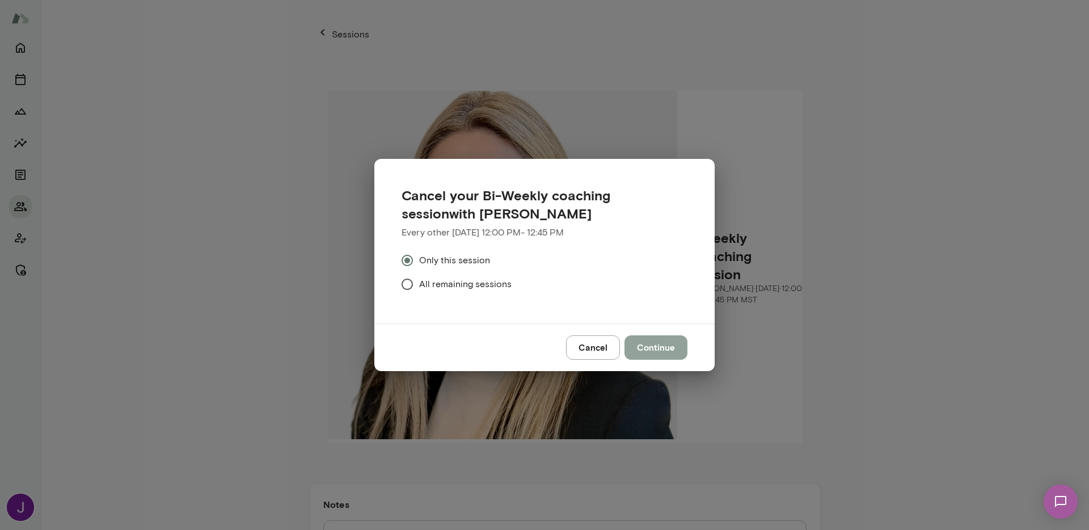
click at [644, 343] on button "Continue" at bounding box center [655, 347] width 63 height 24
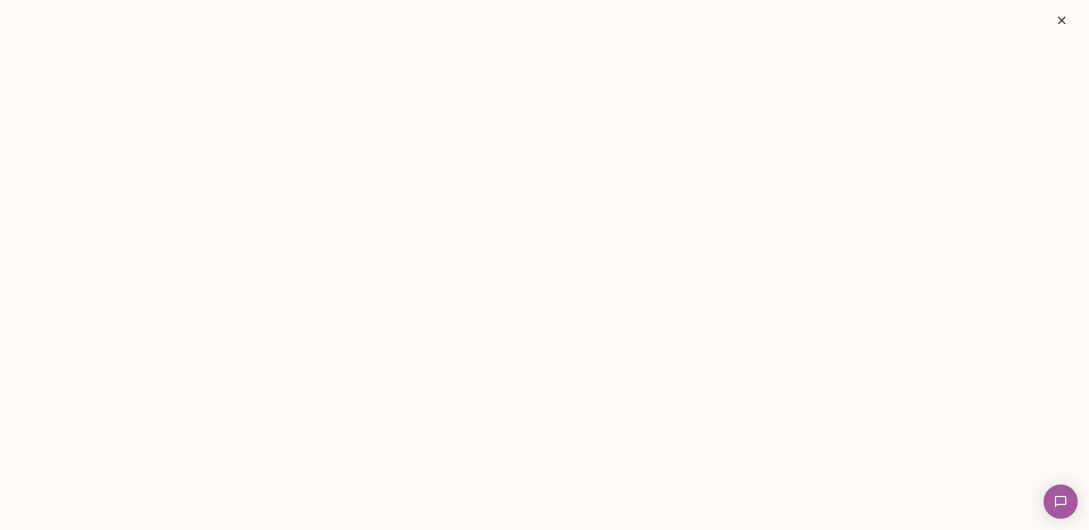
click at [1053, 23] on button "button" at bounding box center [1061, 20] width 36 height 23
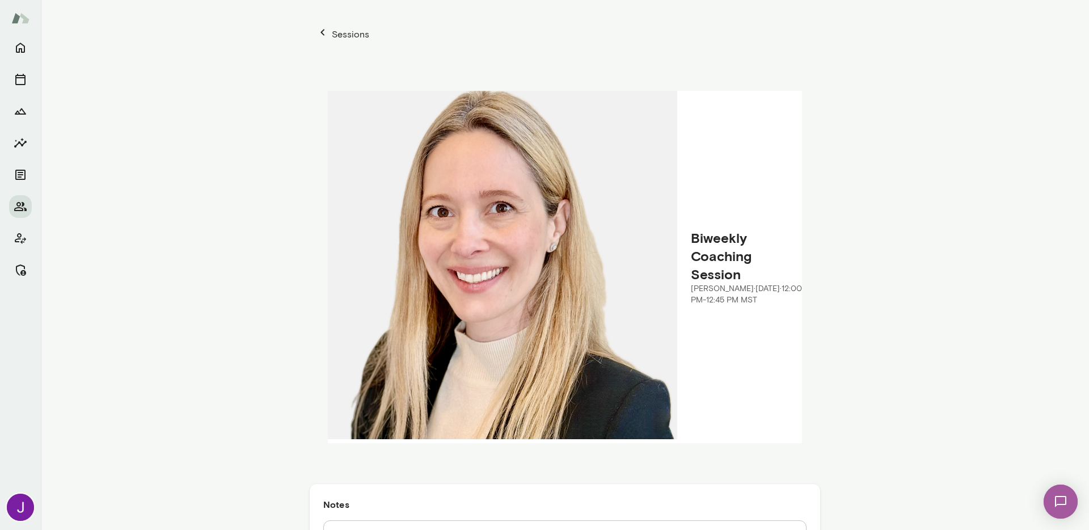
scroll to position [0, 0]
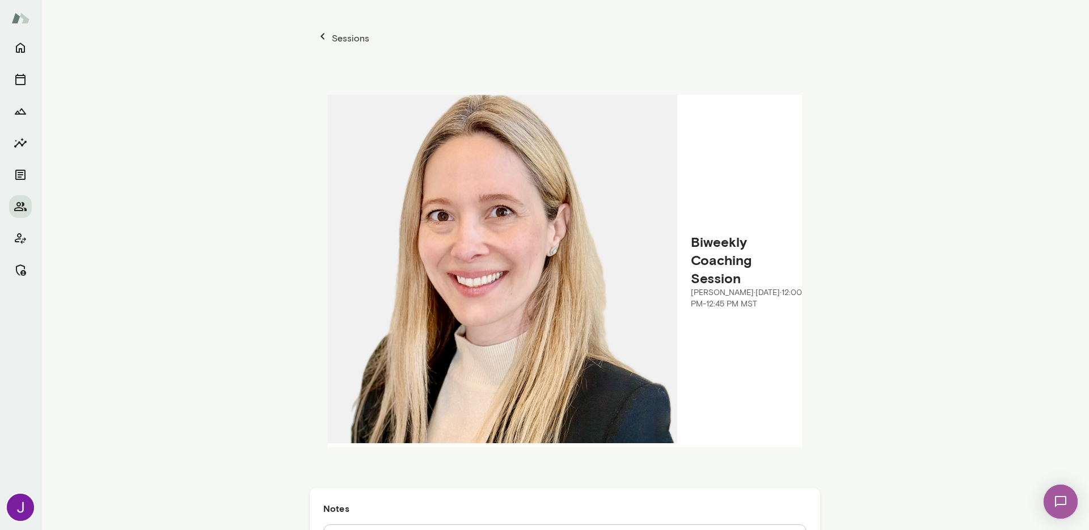
click at [331, 38] on p "Sessions" at bounding box center [349, 39] width 40 height 14
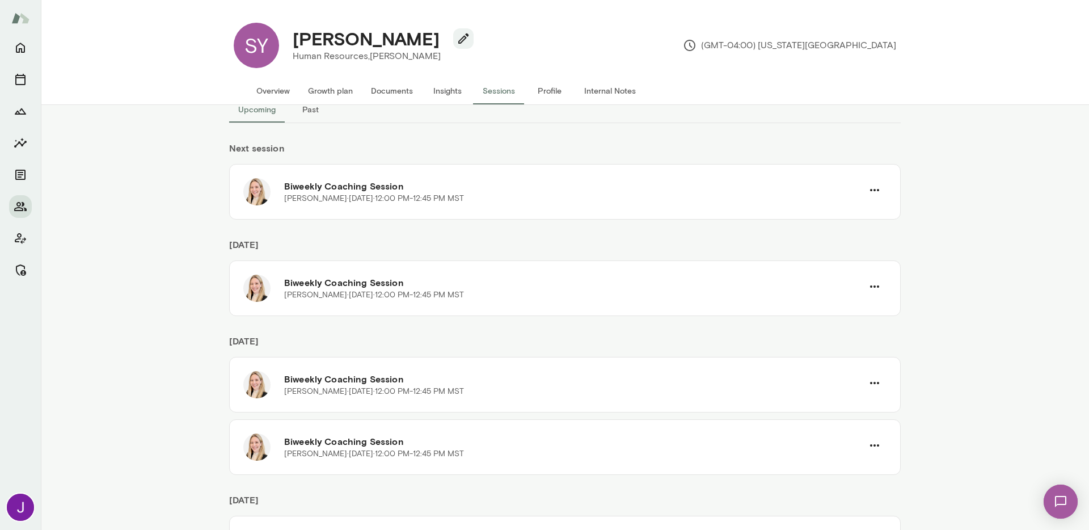
scroll to position [88, 0]
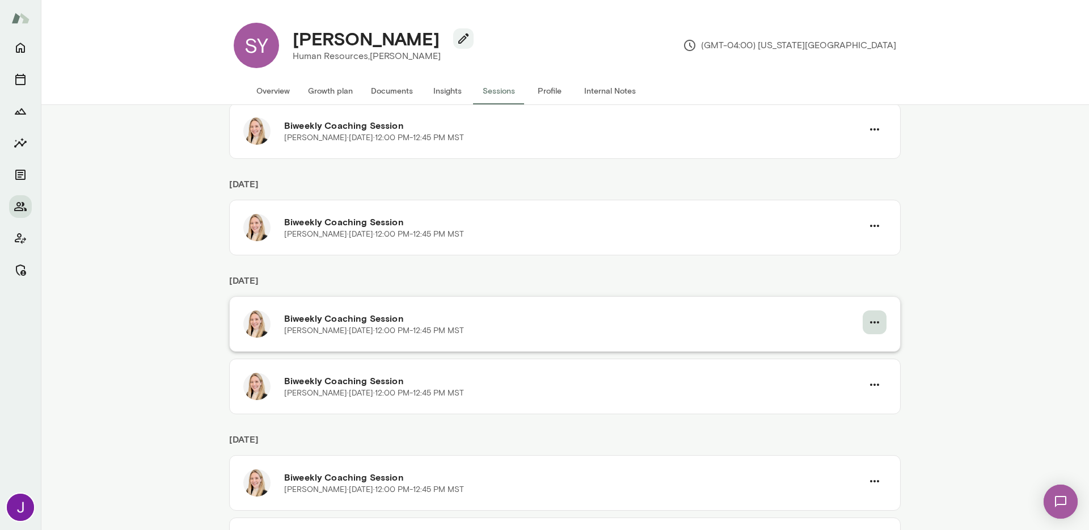
click at [874, 314] on button "button" at bounding box center [874, 322] width 24 height 24
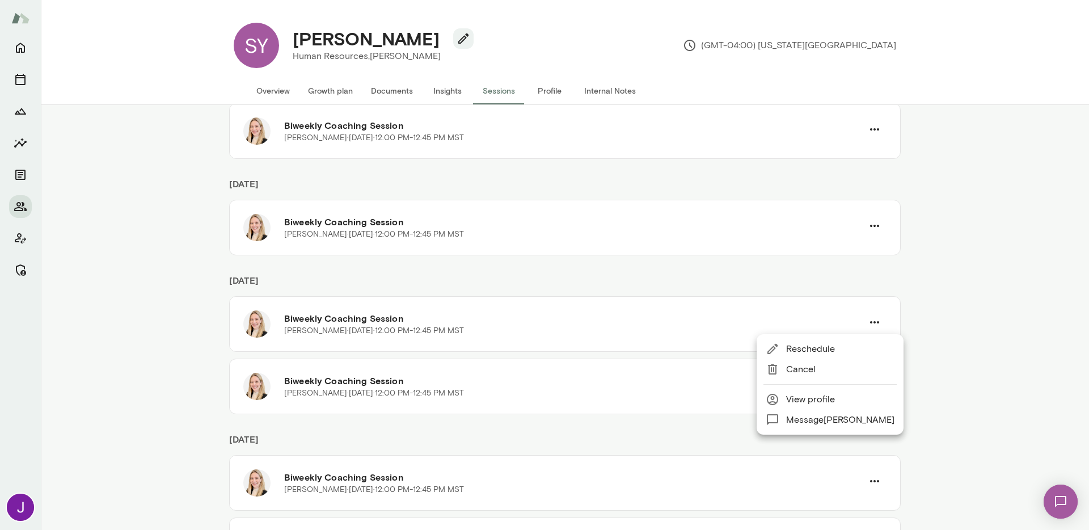
click at [812, 369] on span "Cancel" at bounding box center [840, 369] width 108 height 14
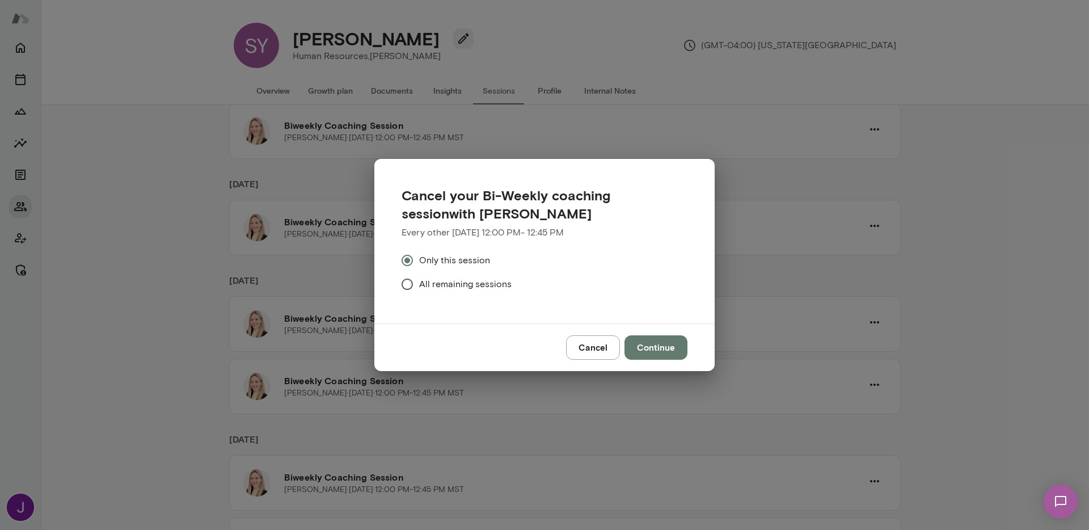
click at [659, 346] on button "Continue" at bounding box center [655, 347] width 63 height 24
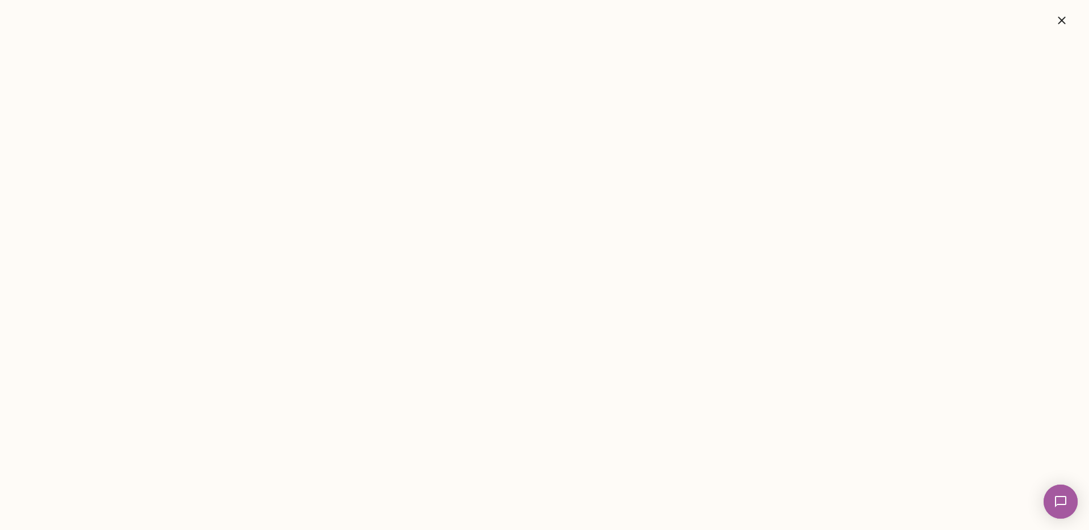
click at [1070, 16] on button "button" at bounding box center [1061, 20] width 36 height 23
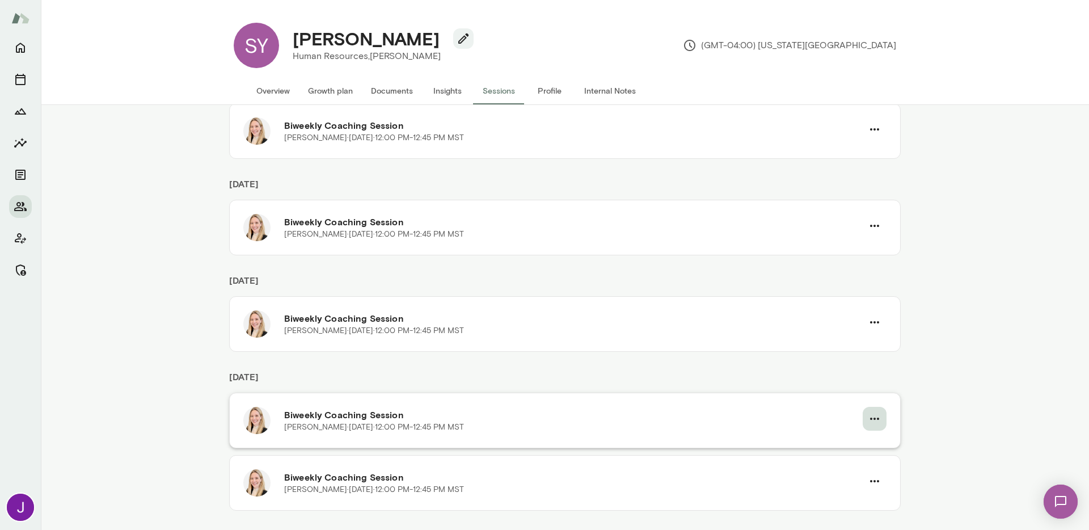
click at [875, 420] on icon "button" at bounding box center [874, 419] width 14 height 14
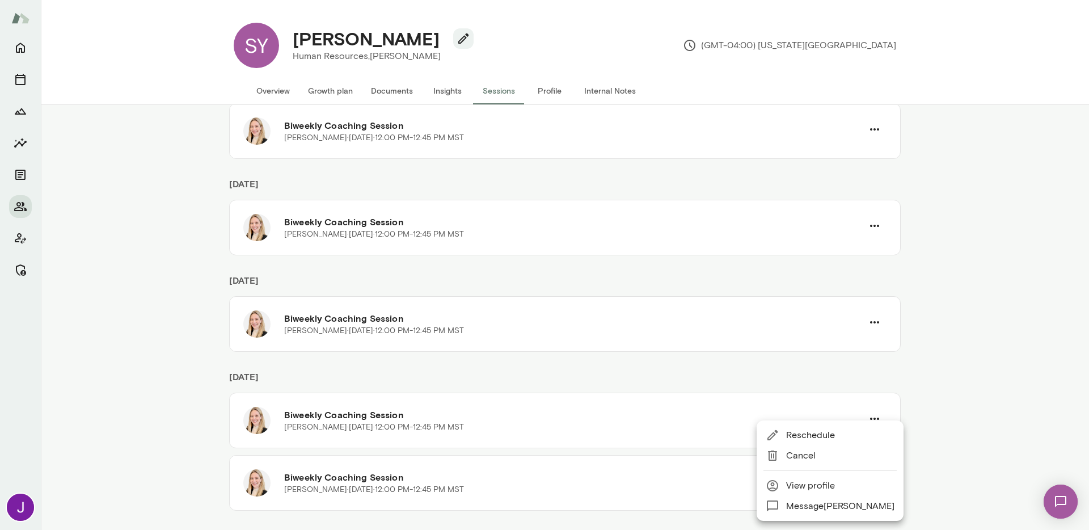
click at [818, 456] on span "Cancel" at bounding box center [840, 455] width 108 height 14
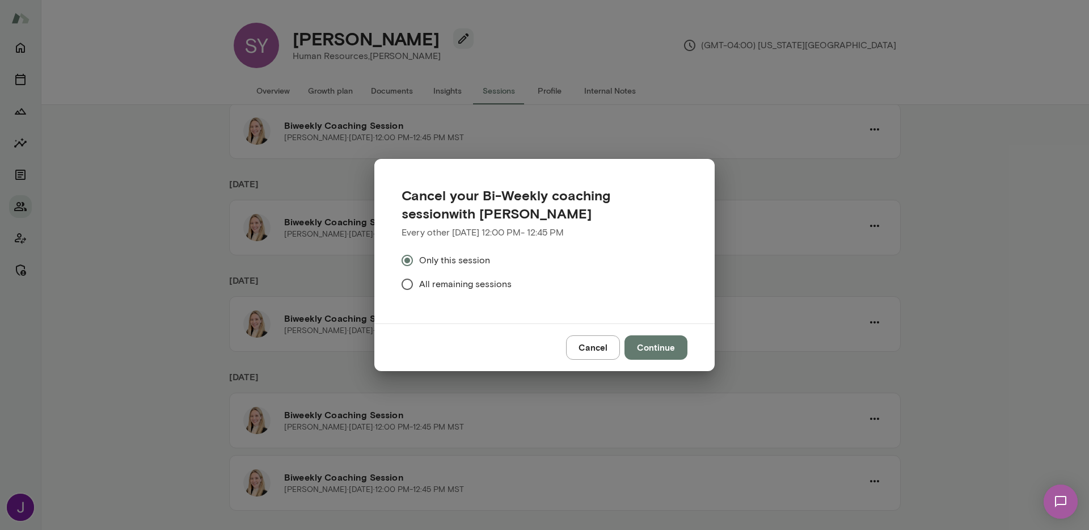
click at [675, 353] on button "Continue" at bounding box center [655, 347] width 63 height 24
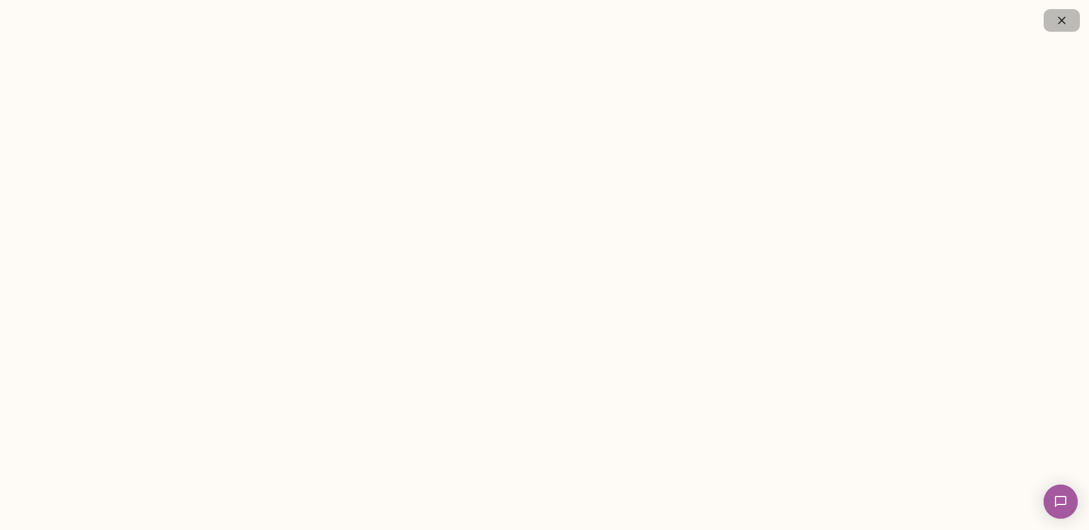
click at [1059, 22] on icon "button" at bounding box center [1060, 19] width 7 height 7
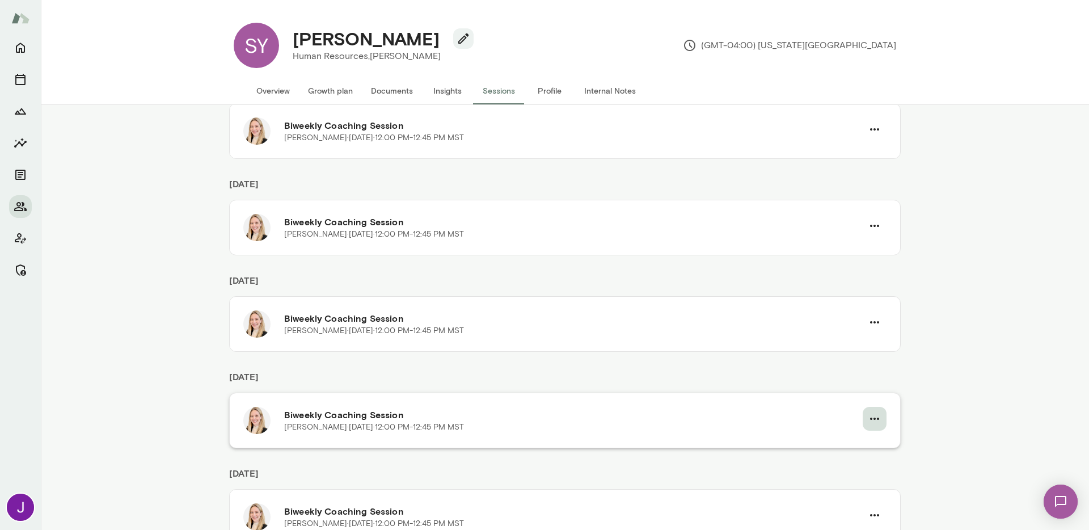
click at [869, 414] on icon "button" at bounding box center [874, 419] width 14 height 14
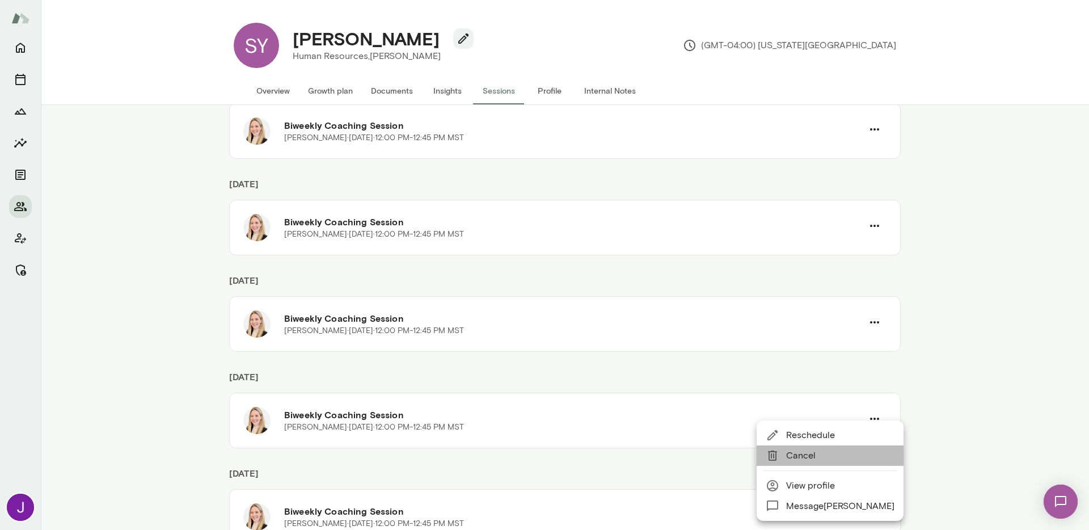
click at [833, 452] on span "Cancel" at bounding box center [840, 455] width 108 height 14
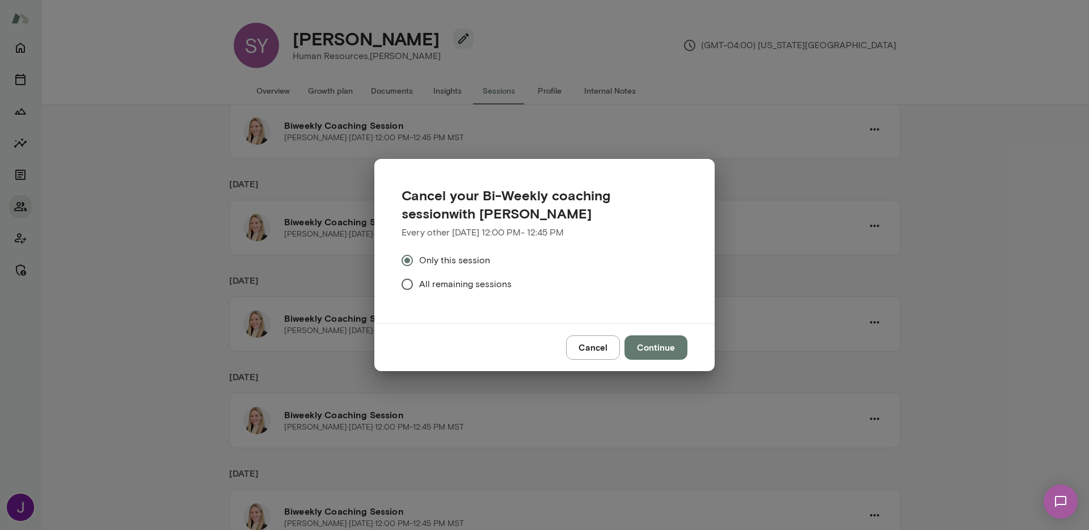
click at [659, 351] on button "Continue" at bounding box center [655, 347] width 63 height 24
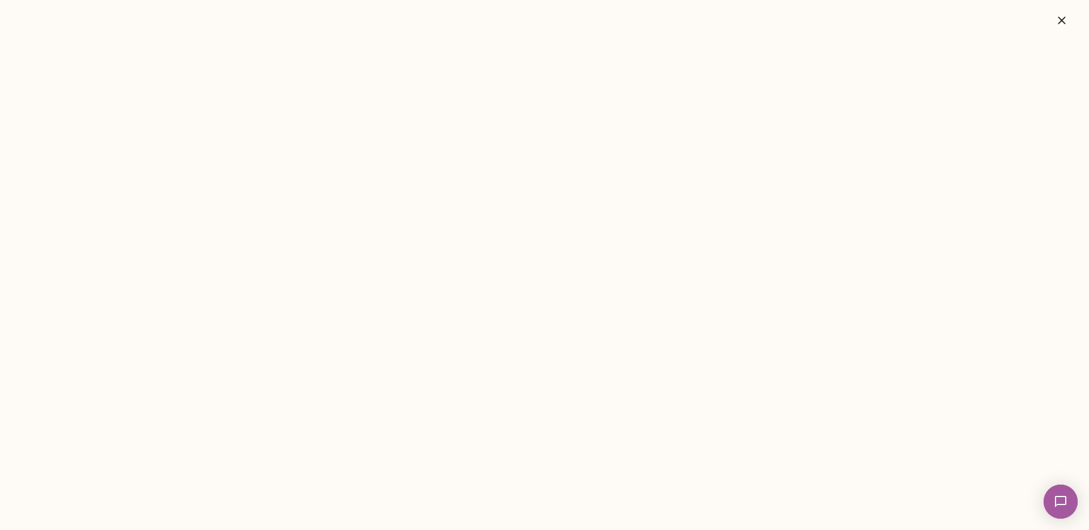
click at [1059, 28] on button "button" at bounding box center [1061, 20] width 36 height 23
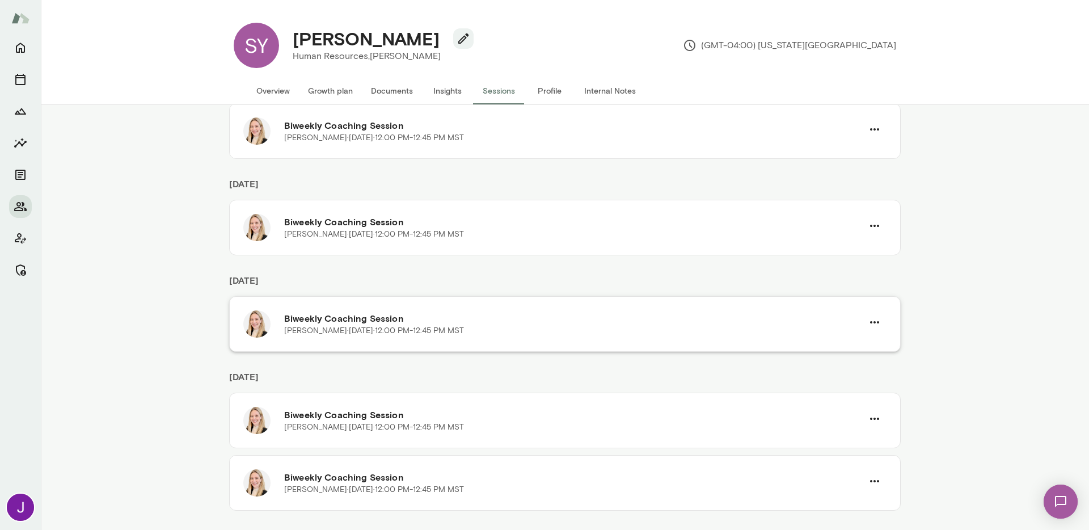
click at [883, 325] on div "Biweekly Coaching Session Anna Syrkis · Wed, Dec 24 · 12:00 PM-12:45 PM MST" at bounding box center [564, 324] width 671 height 56
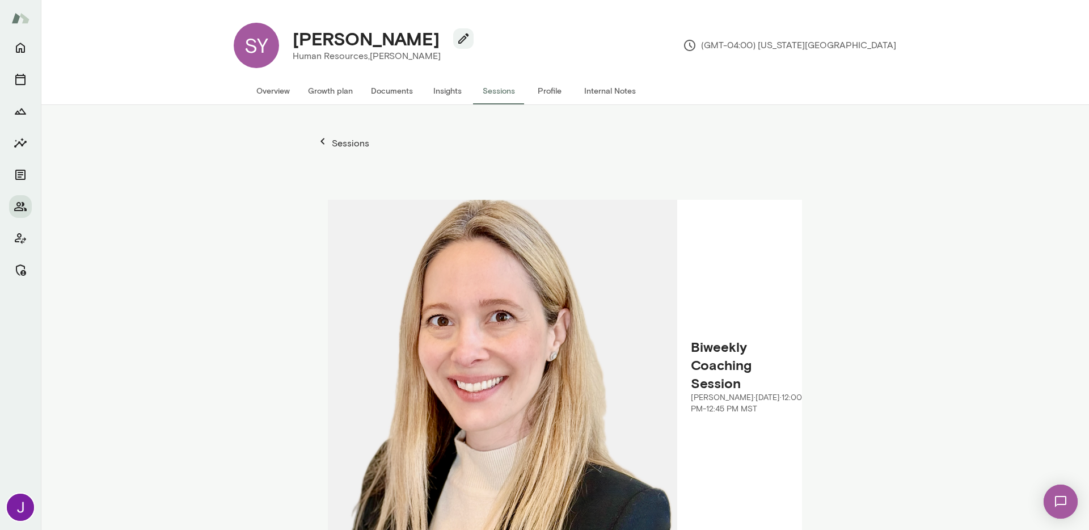
scroll to position [4, 0]
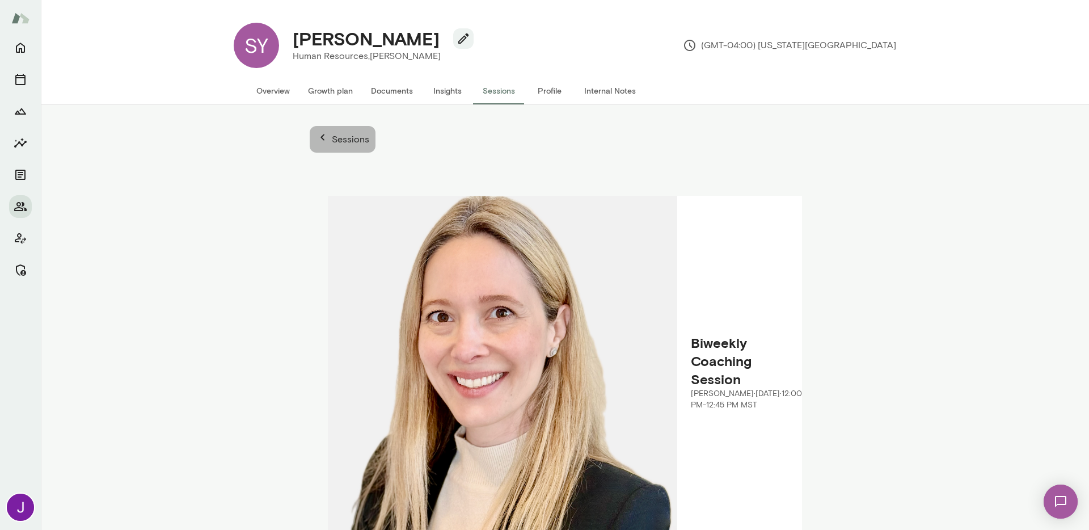
click at [317, 133] on icon "button" at bounding box center [323, 137] width 14 height 14
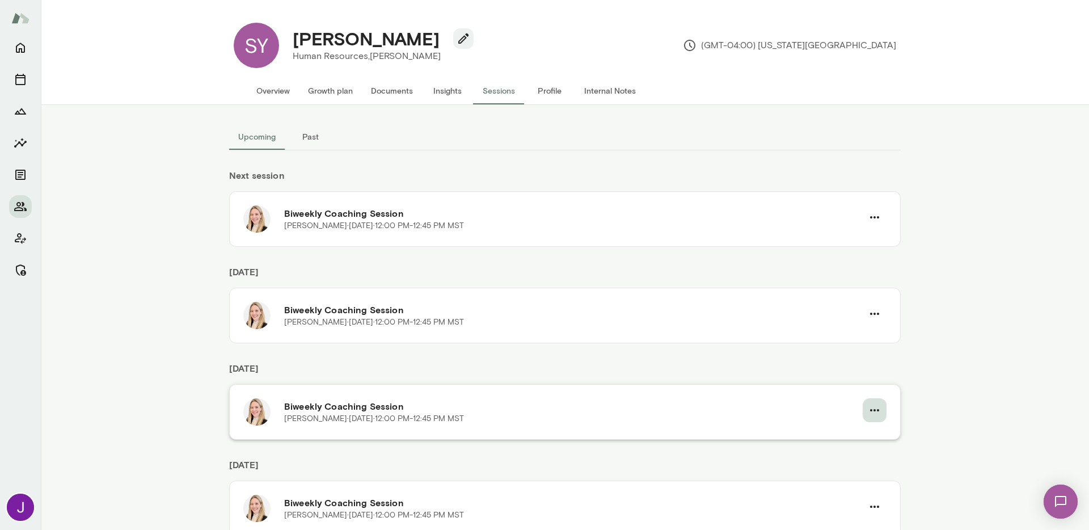
click at [871, 407] on icon "button" at bounding box center [874, 410] width 14 height 14
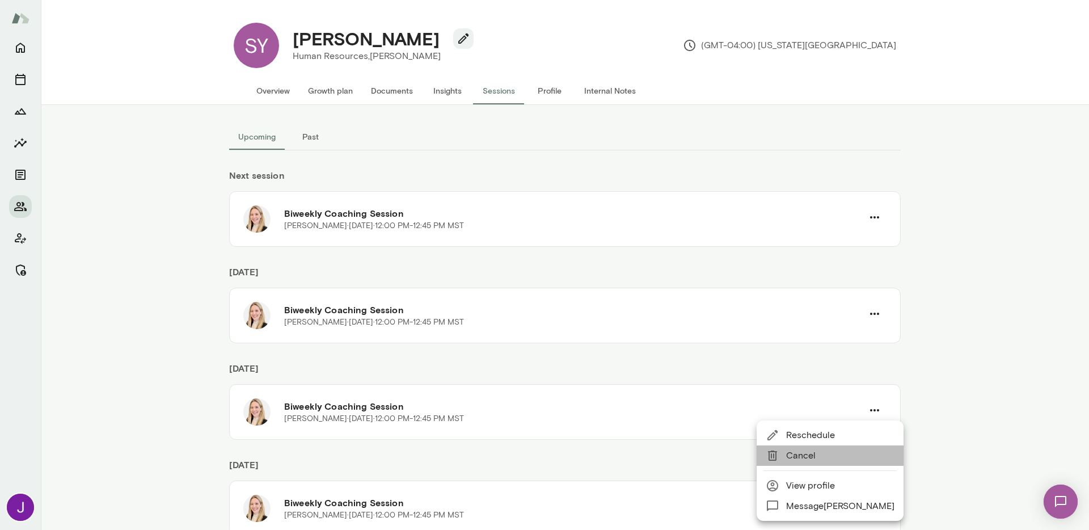
click at [845, 453] on span "Cancel" at bounding box center [840, 455] width 108 height 14
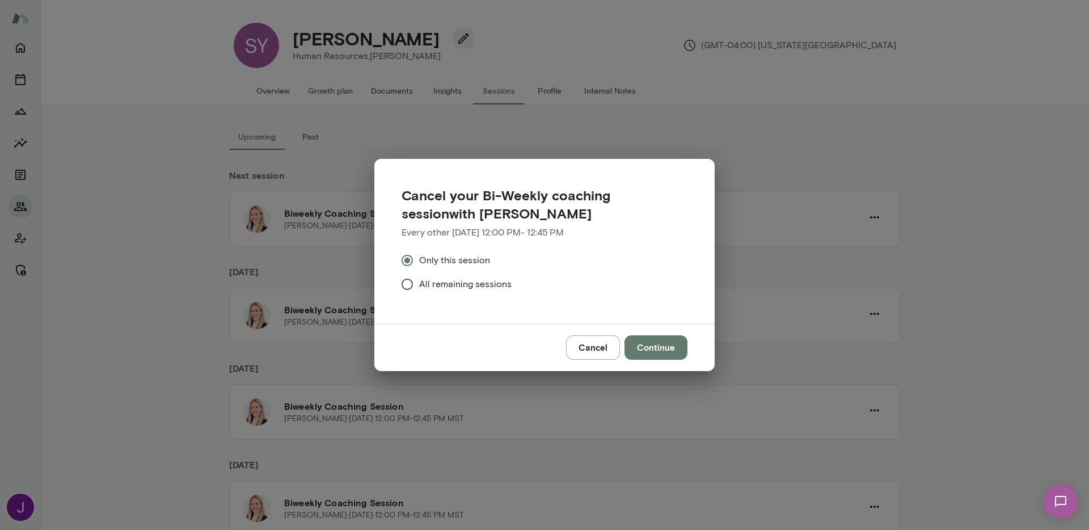
click at [643, 349] on button "Continue" at bounding box center [655, 347] width 63 height 24
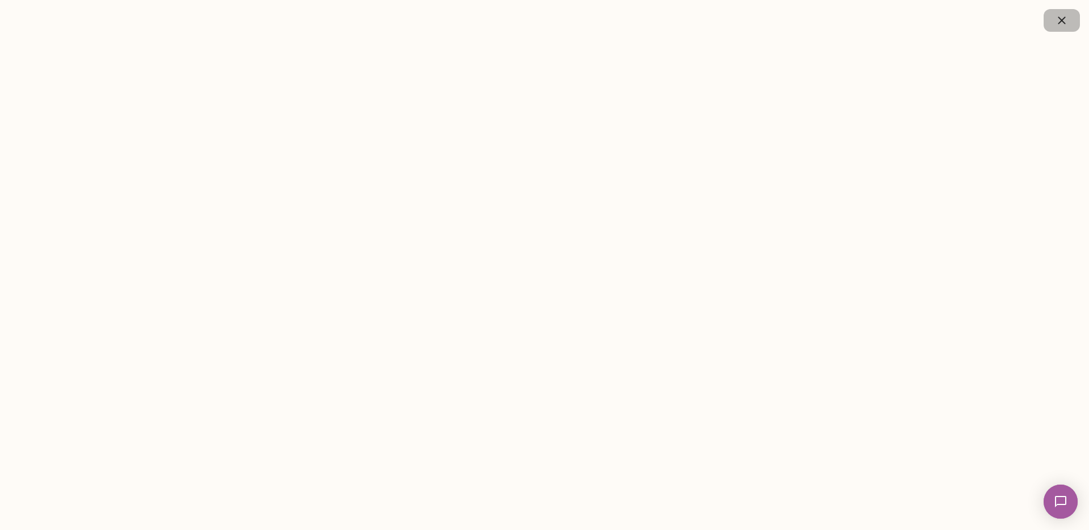
click at [1057, 28] on button "button" at bounding box center [1061, 20] width 36 height 23
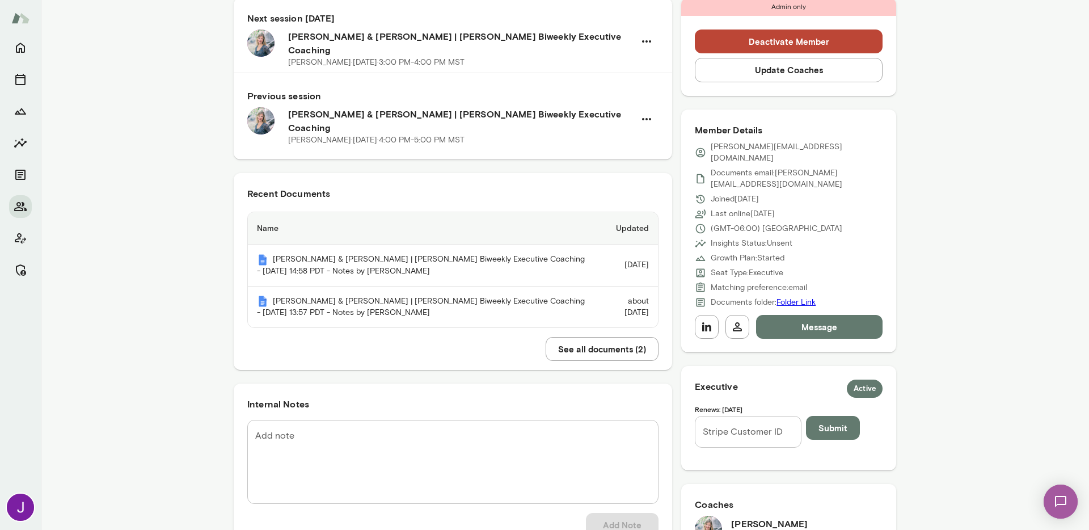
scroll to position [342, 0]
